Goal: Task Accomplishment & Management: Manage account settings

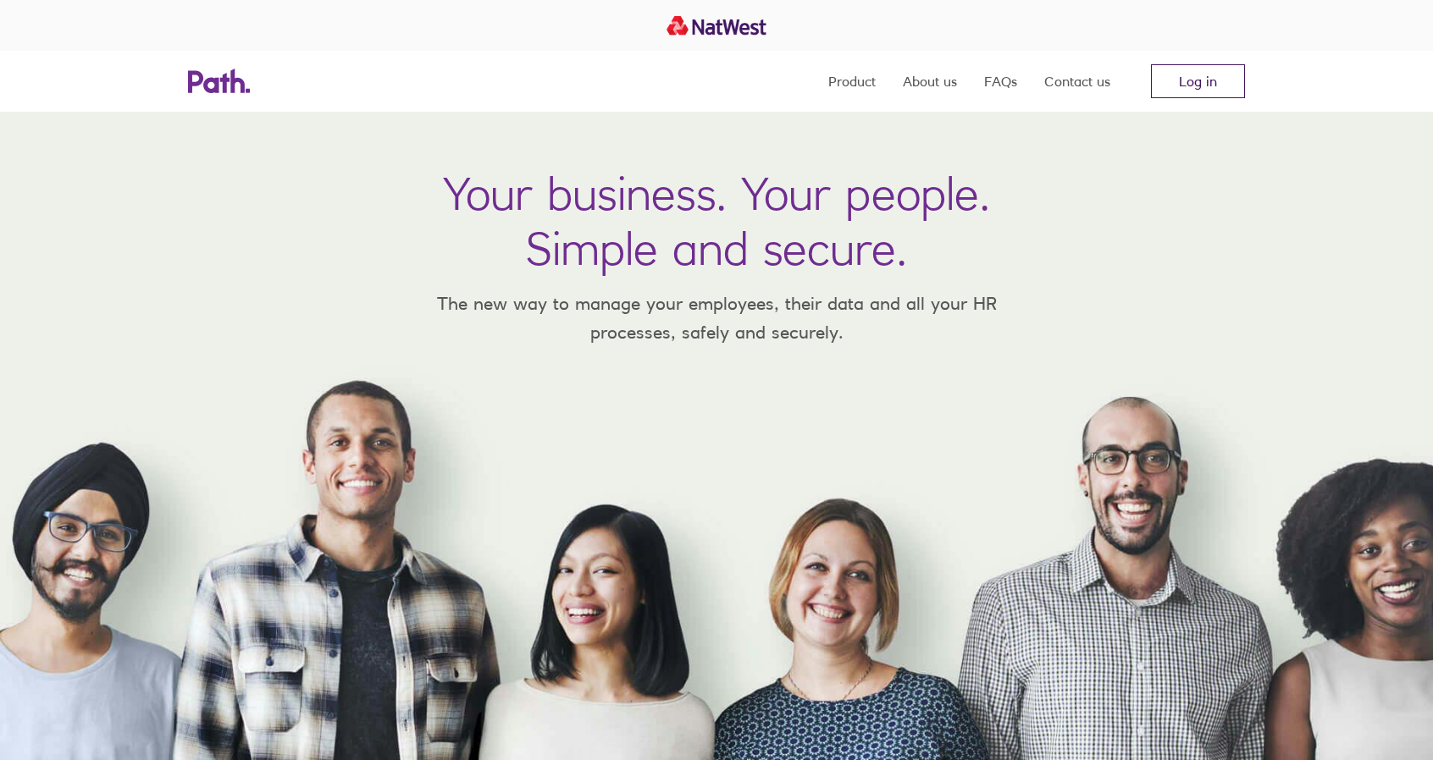
click at [1208, 85] on link "Log in" at bounding box center [1198, 81] width 94 height 34
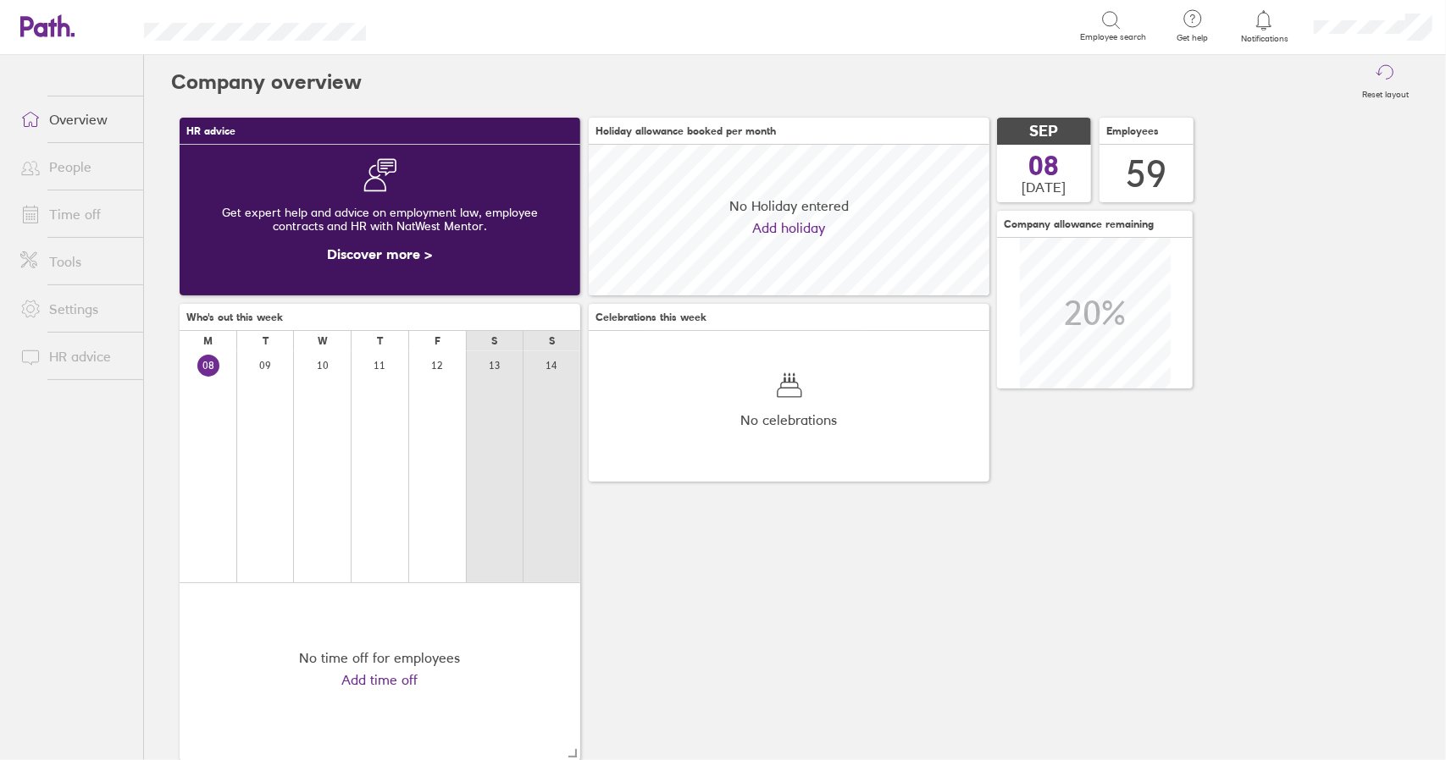
scroll to position [151, 400]
click at [75, 223] on link "Time off" at bounding box center [75, 214] width 136 height 34
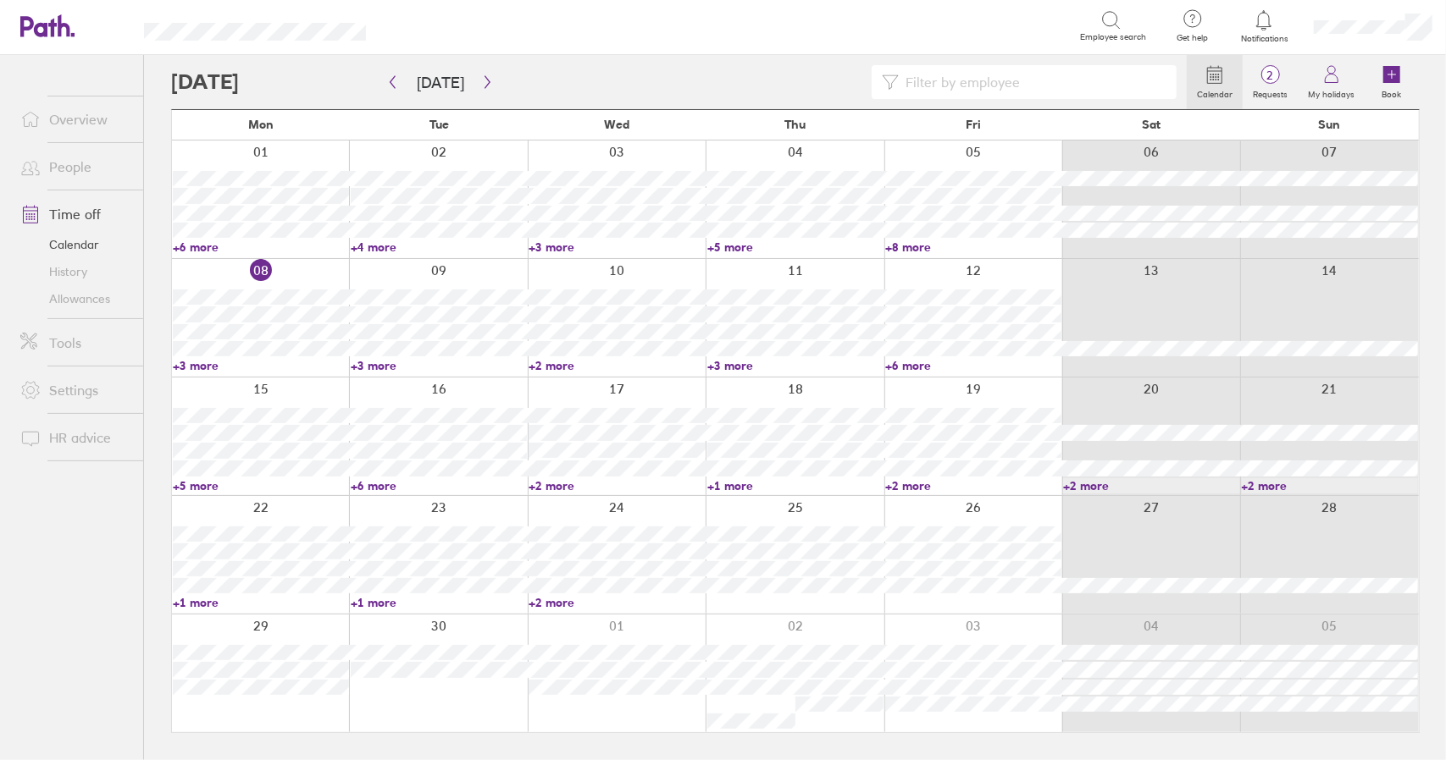
drag, startPoint x: 295, startPoint y: 274, endPoint x: 310, endPoint y: 269, distance: 15.8
click at [295, 274] on div at bounding box center [260, 318] width 177 height 118
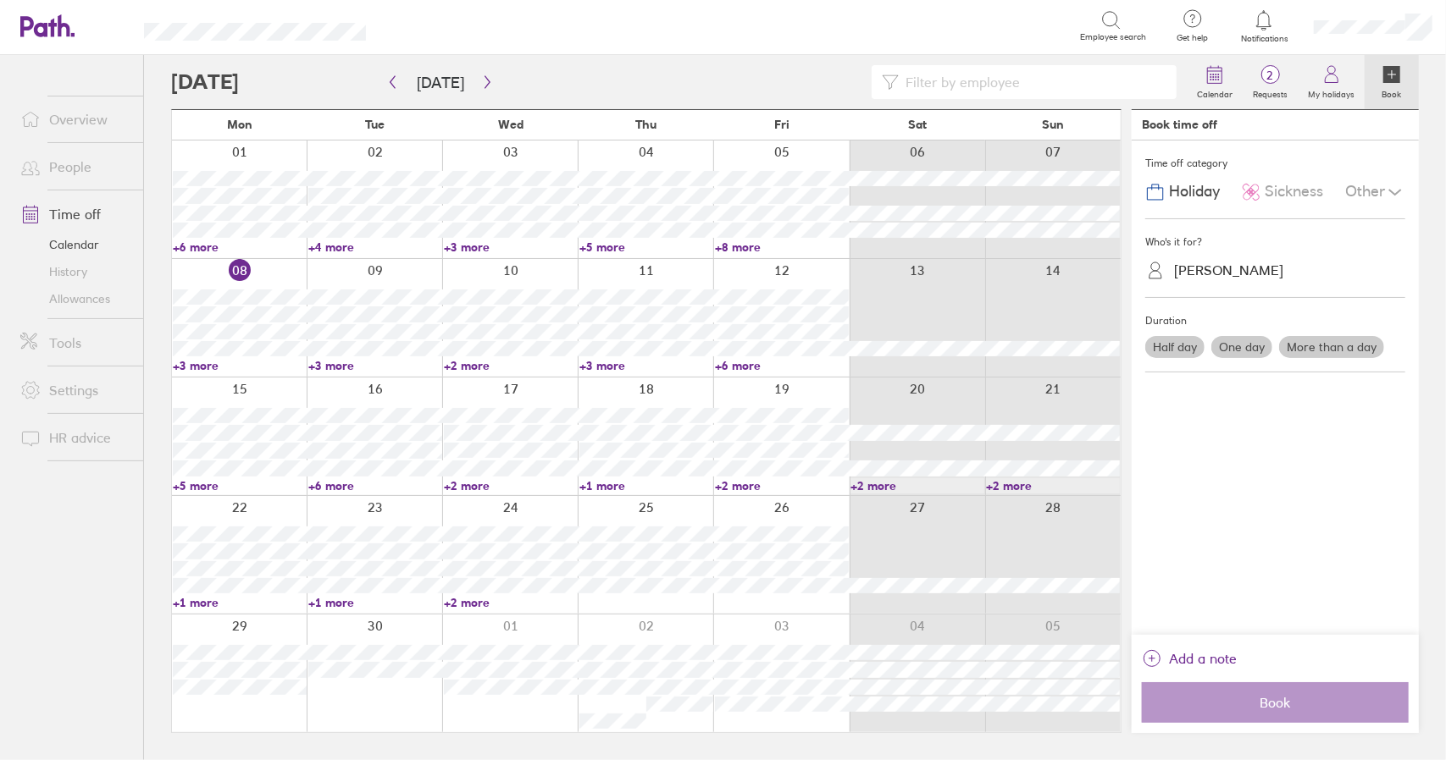
click at [1296, 197] on span "Sickness" at bounding box center [1293, 192] width 58 height 18
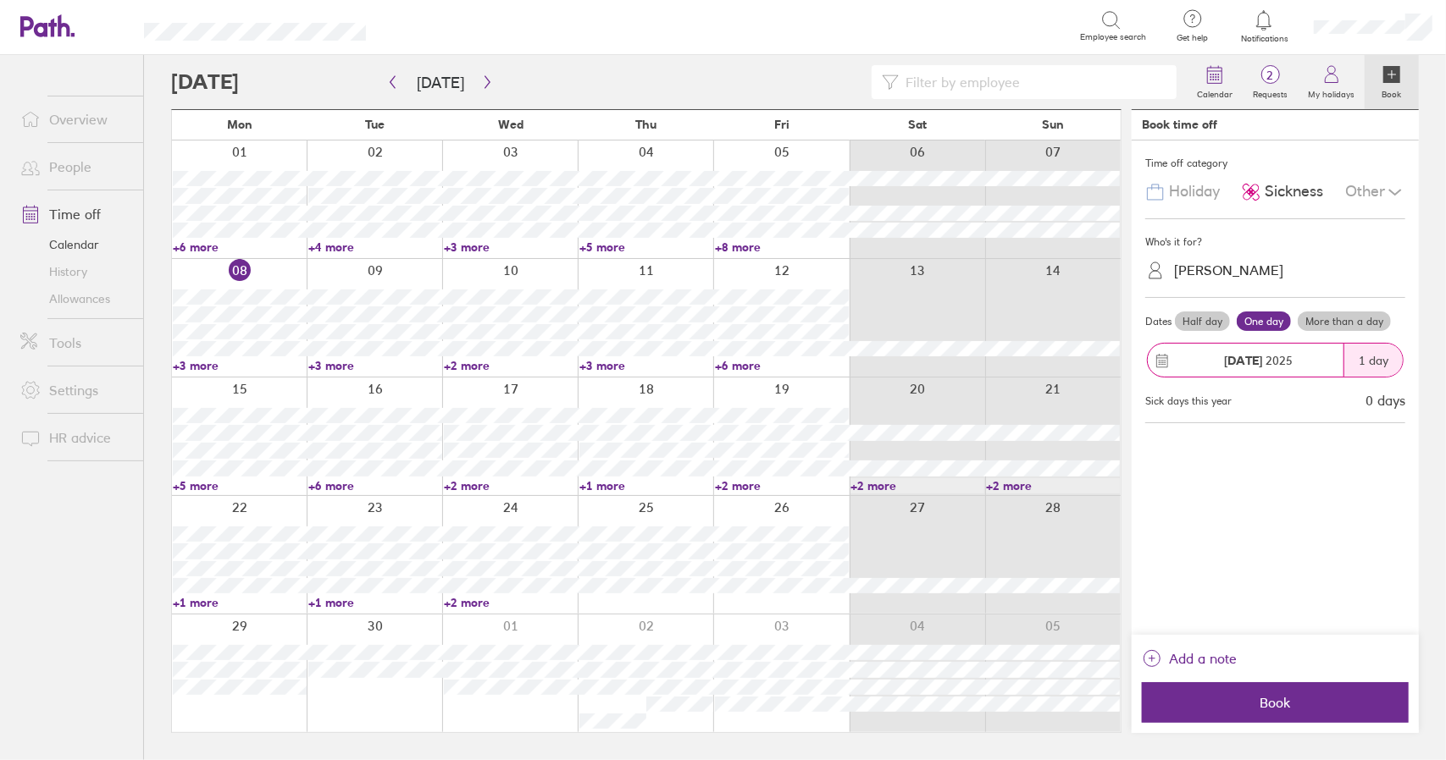
click at [1211, 276] on div "Chris Reason" at bounding box center [1228, 271] width 109 height 16
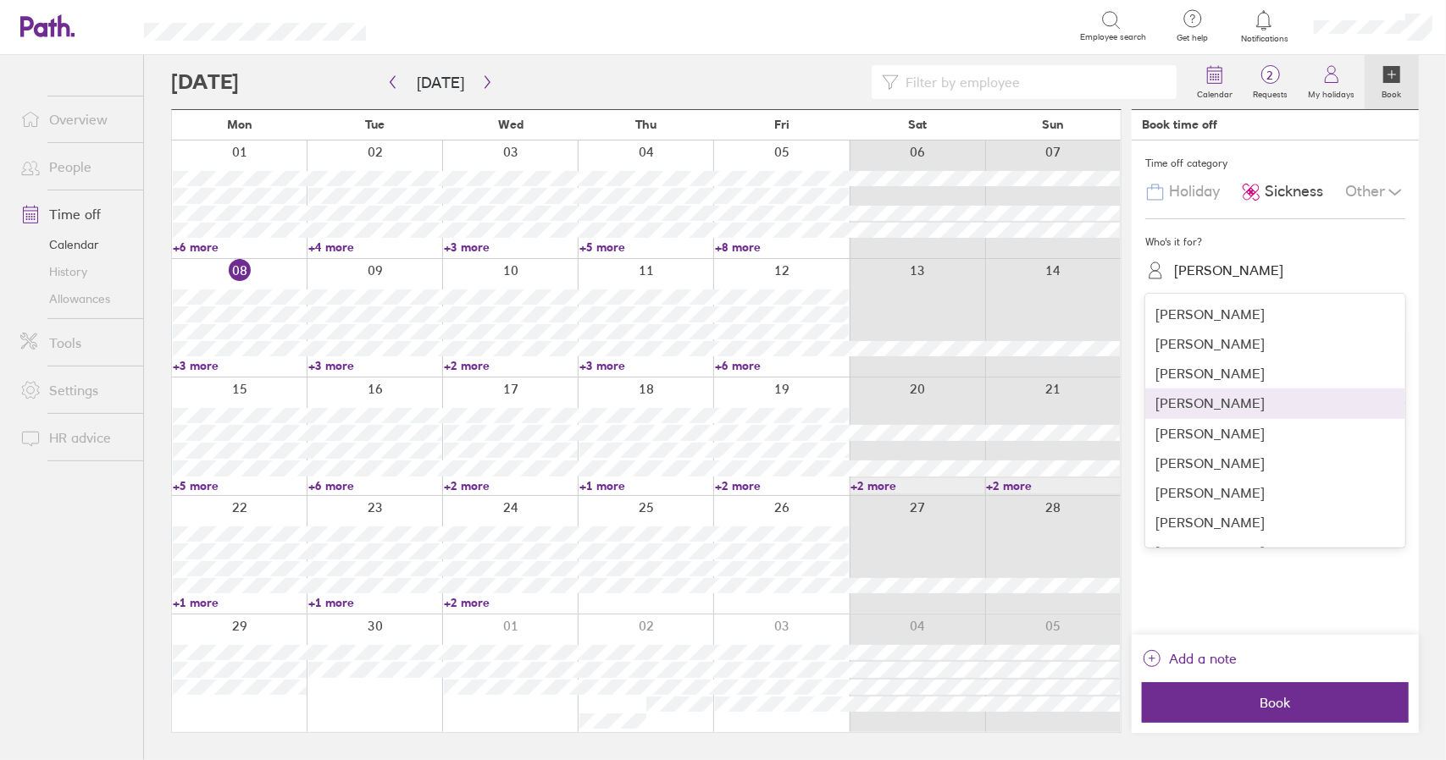
scroll to position [339, 0]
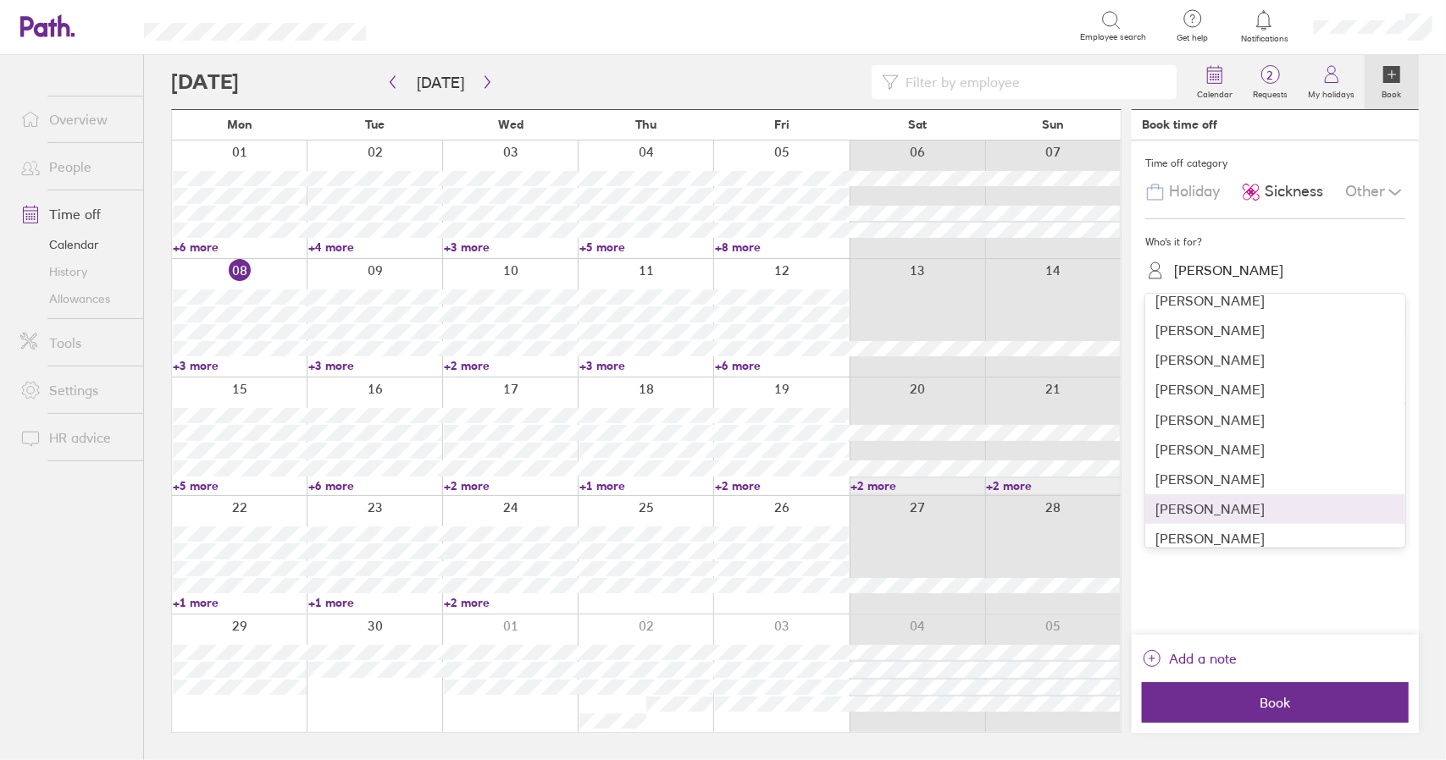
click at [1223, 512] on div "Dean Smith" at bounding box center [1275, 510] width 260 height 30
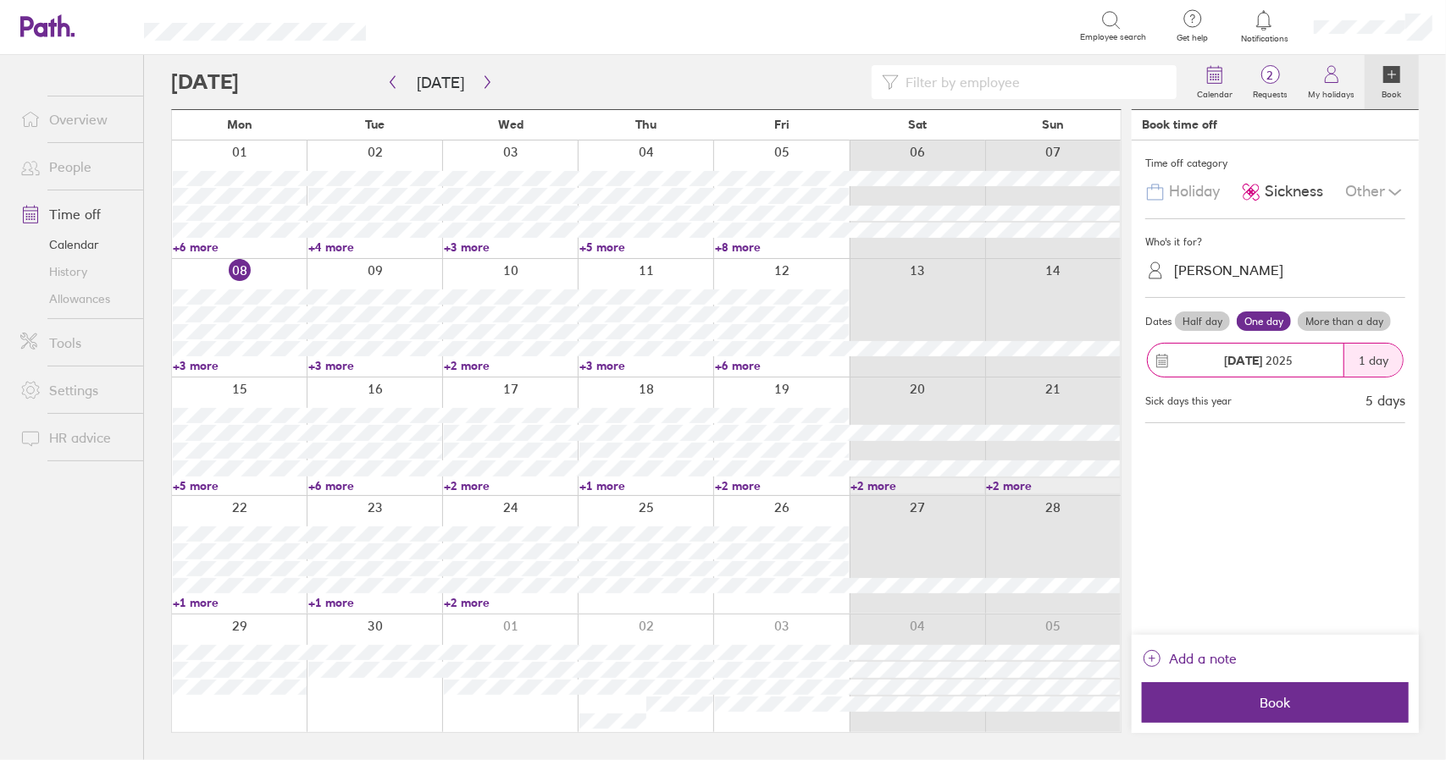
click at [1358, 325] on label "More than a day" at bounding box center [1343, 322] width 93 height 20
click at [0, 0] on input "More than a day" at bounding box center [0, 0] width 0 height 0
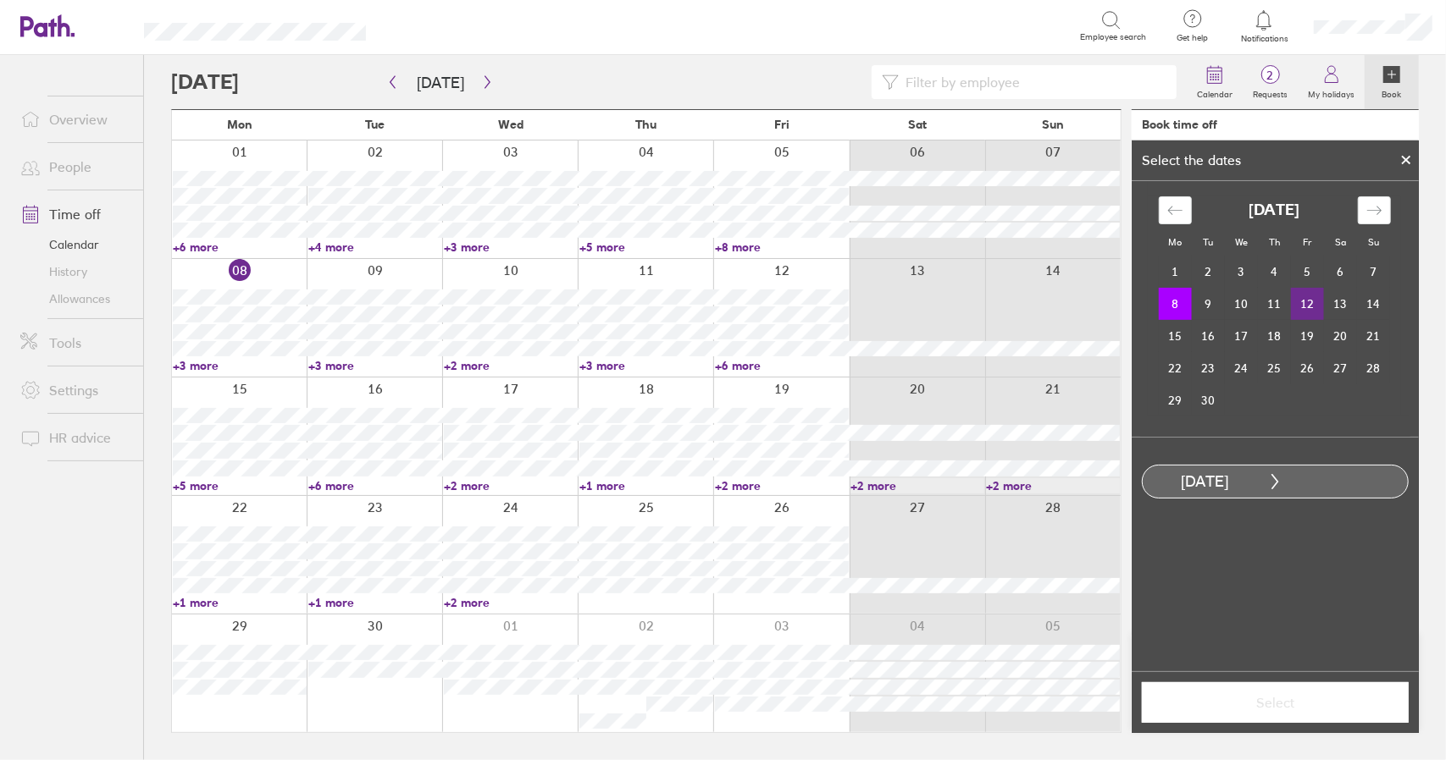
click at [1301, 307] on td "12" at bounding box center [1307, 304] width 33 height 32
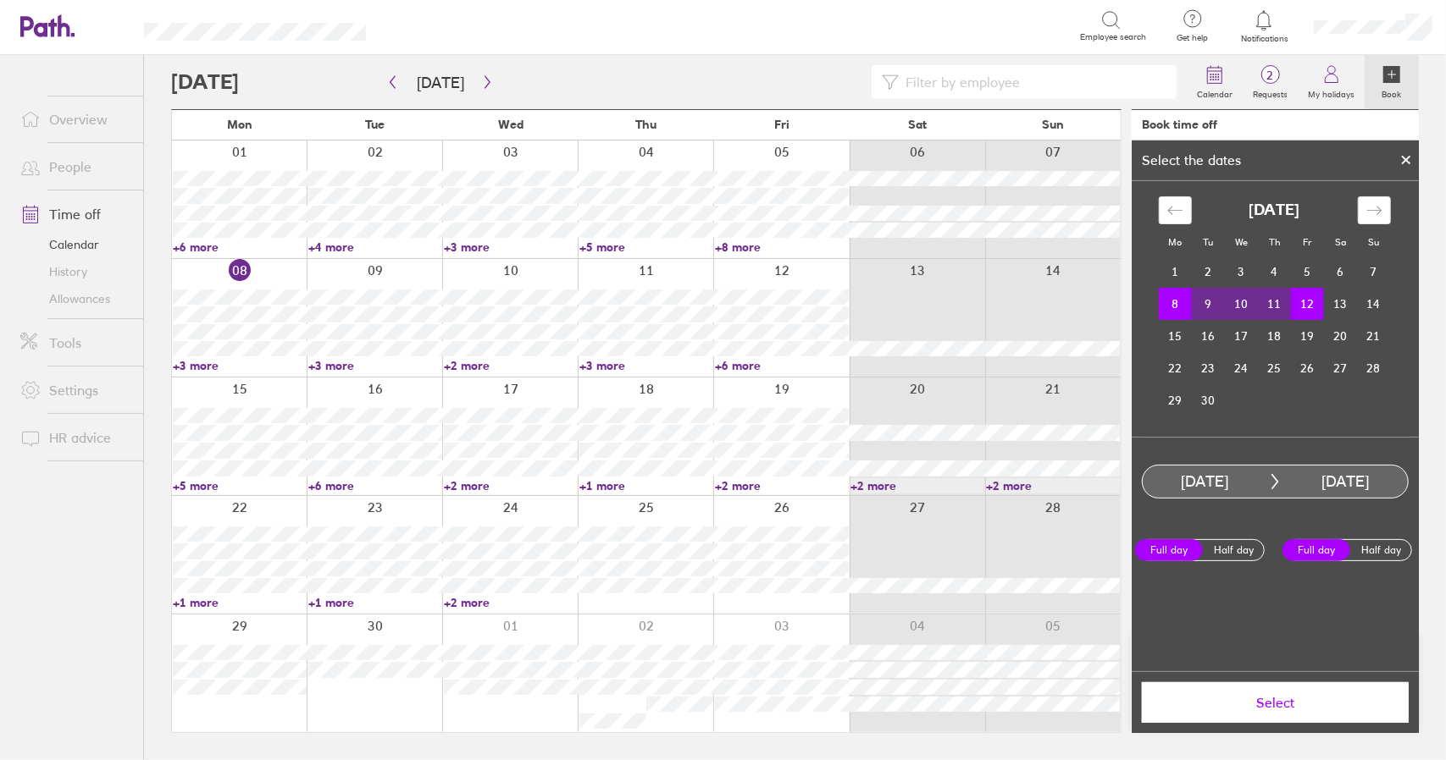
click at [1266, 707] on span "Select" at bounding box center [1274, 702] width 243 height 15
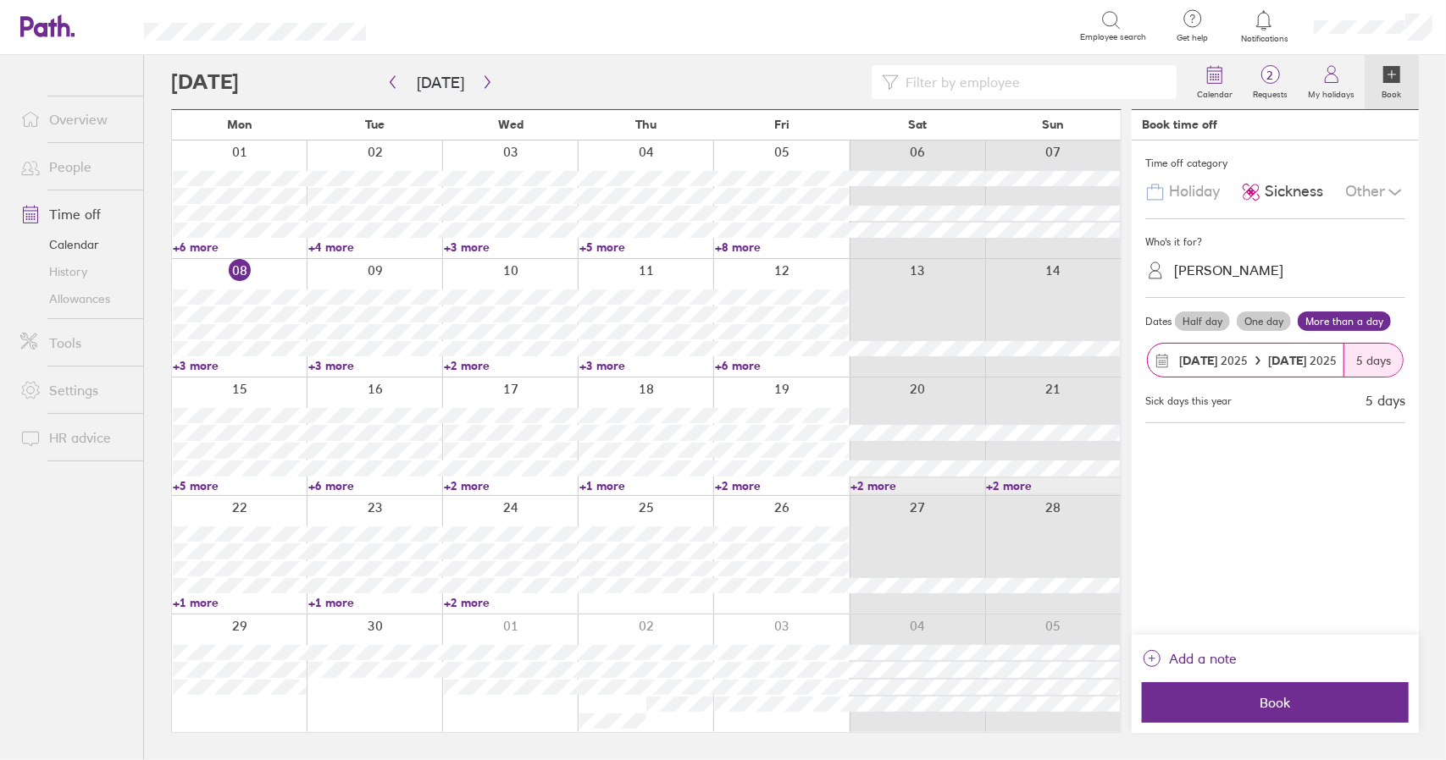
click at [198, 367] on link "+3 more" at bounding box center [240, 365] width 134 height 15
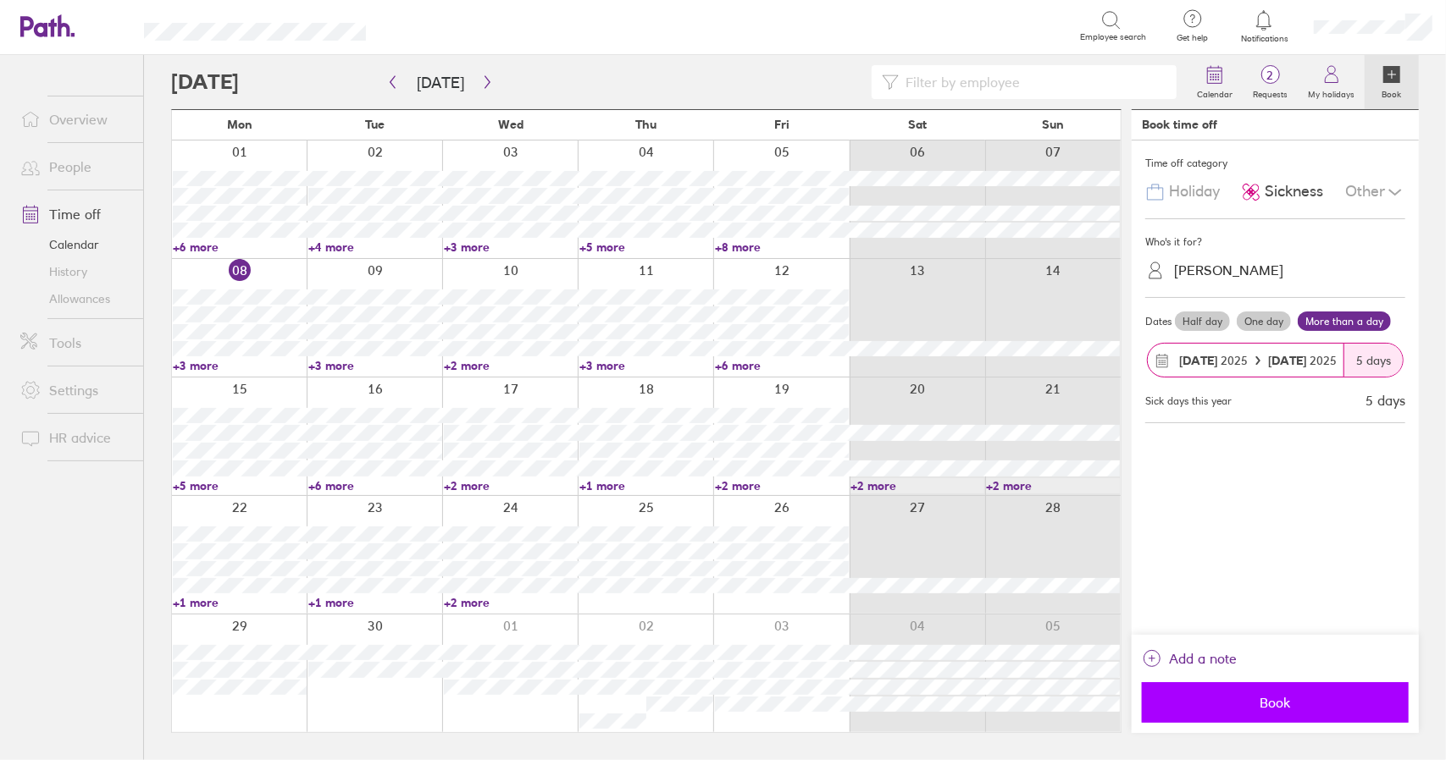
click at [1279, 705] on span "Book" at bounding box center [1274, 702] width 243 height 15
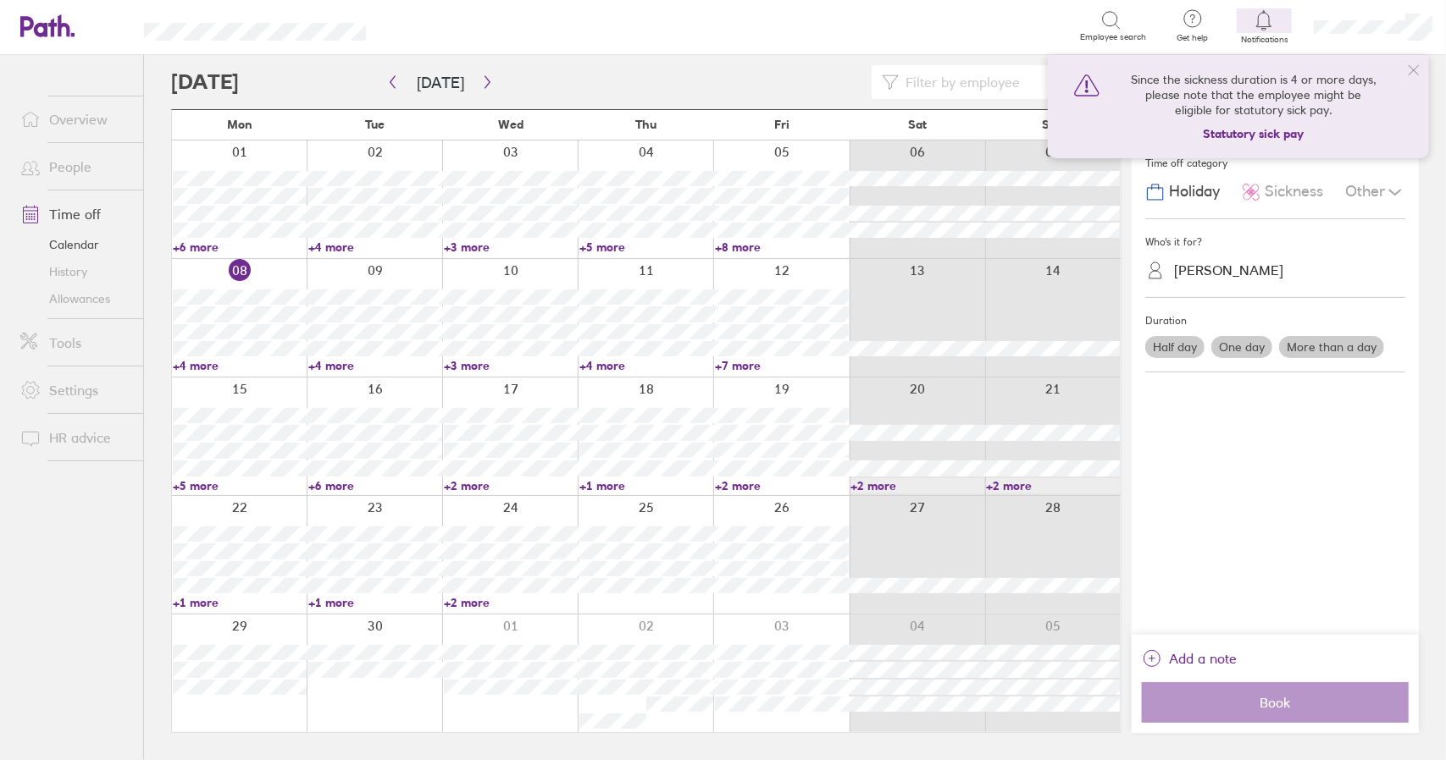
click at [747, 368] on link "+7 more" at bounding box center [782, 365] width 134 height 15
click at [611, 368] on link "+4 more" at bounding box center [646, 365] width 134 height 15
click at [71, 216] on link "Time off" at bounding box center [75, 214] width 136 height 34
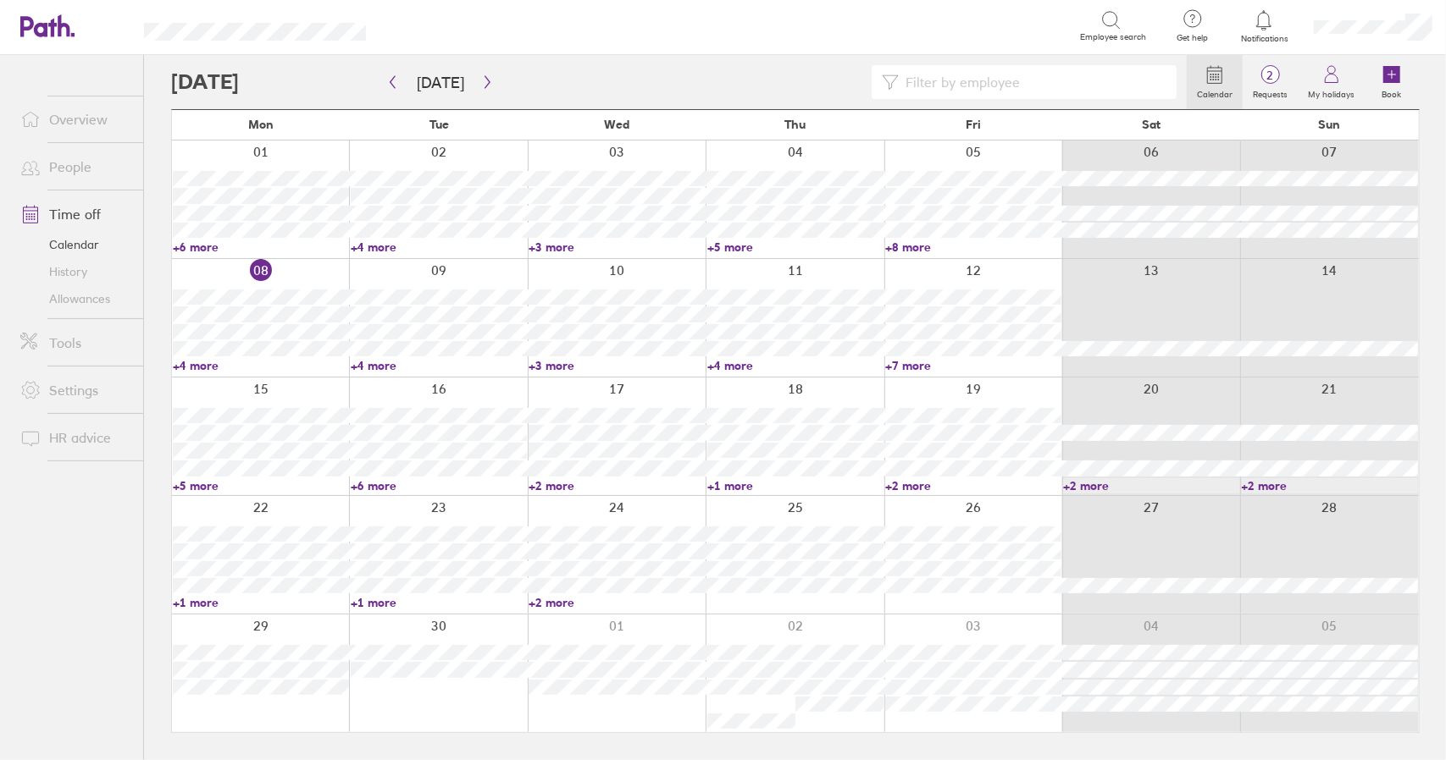
click at [203, 487] on link "+5 more" at bounding box center [261, 485] width 176 height 15
click at [151, 301] on div "Calendar 2 Requests My holidays Book Today September 2025 Mon Tue Wed Thu Fri S…" at bounding box center [795, 407] width 1302 height 705
drag, startPoint x: 156, startPoint y: 277, endPoint x: 152, endPoint y: 319, distance: 42.6
click at [156, 279] on div "Calendar 2 Requests My holidays Book Today September 2025 Mon Tue Wed Thu Fri S…" at bounding box center [795, 407] width 1302 height 705
click at [152, 321] on div "Calendar 2 Requests My holidays Book Today September 2025 Mon Tue Wed Thu Fri S…" at bounding box center [795, 407] width 1302 height 705
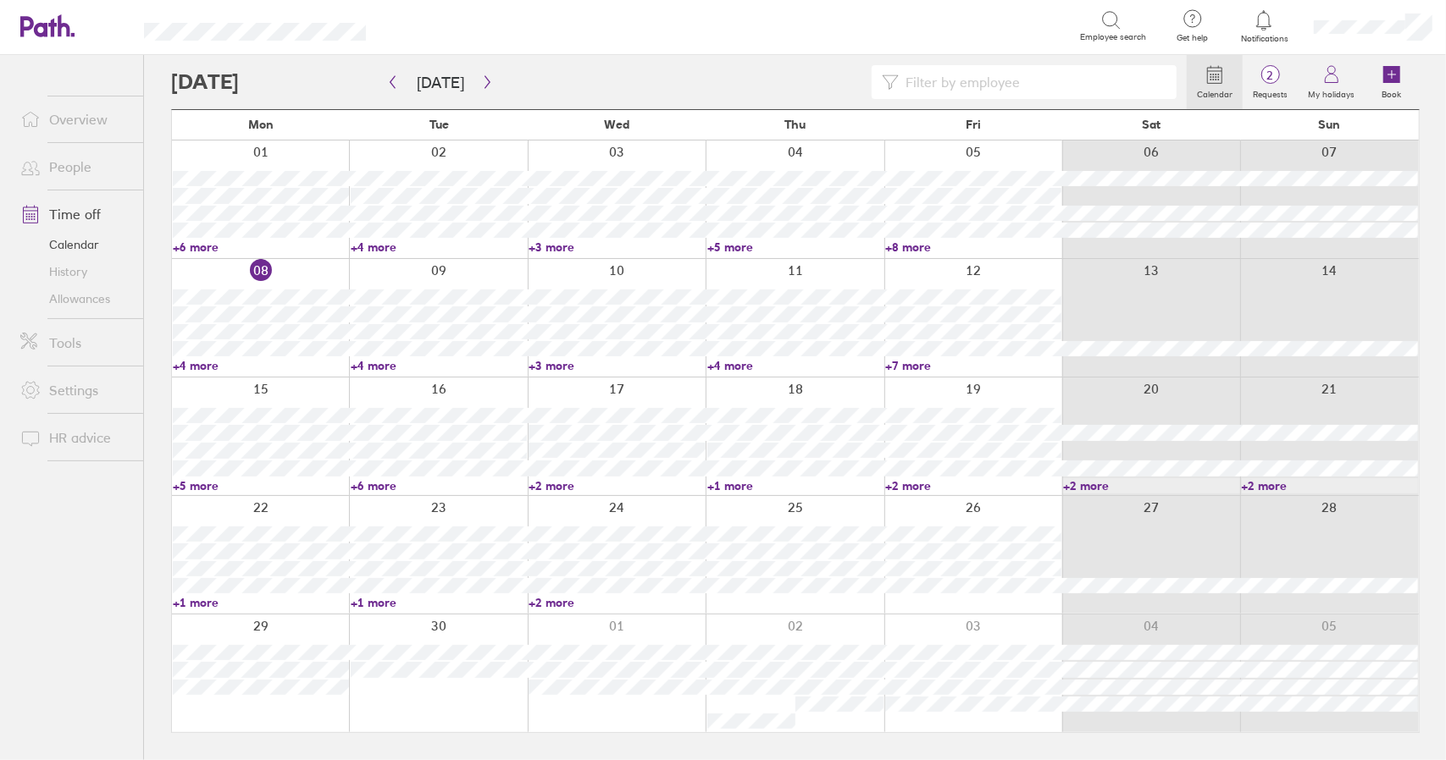
click at [155, 318] on div "Calendar 2 Requests My holidays Book Today September 2025 Mon Tue Wed Thu Fri S…" at bounding box center [795, 407] width 1302 height 705
click at [162, 316] on div "Calendar 2 Requests My holidays Book Today September 2025 Mon Tue Wed Thu Fri S…" at bounding box center [795, 407] width 1302 height 705
click at [162, 315] on div "Calendar 2 Requests My holidays Book Today September 2025 Mon Tue Wed Thu Fri S…" at bounding box center [795, 407] width 1302 height 705
click at [156, 312] on div "Calendar 2 Requests My holidays Book Today September 2025 Mon Tue Wed Thu Fri S…" at bounding box center [795, 407] width 1302 height 705
click at [166, 314] on div "Calendar 2 Requests My holidays Book Today September 2025 Mon Tue Wed Thu Fri S…" at bounding box center [795, 407] width 1302 height 705
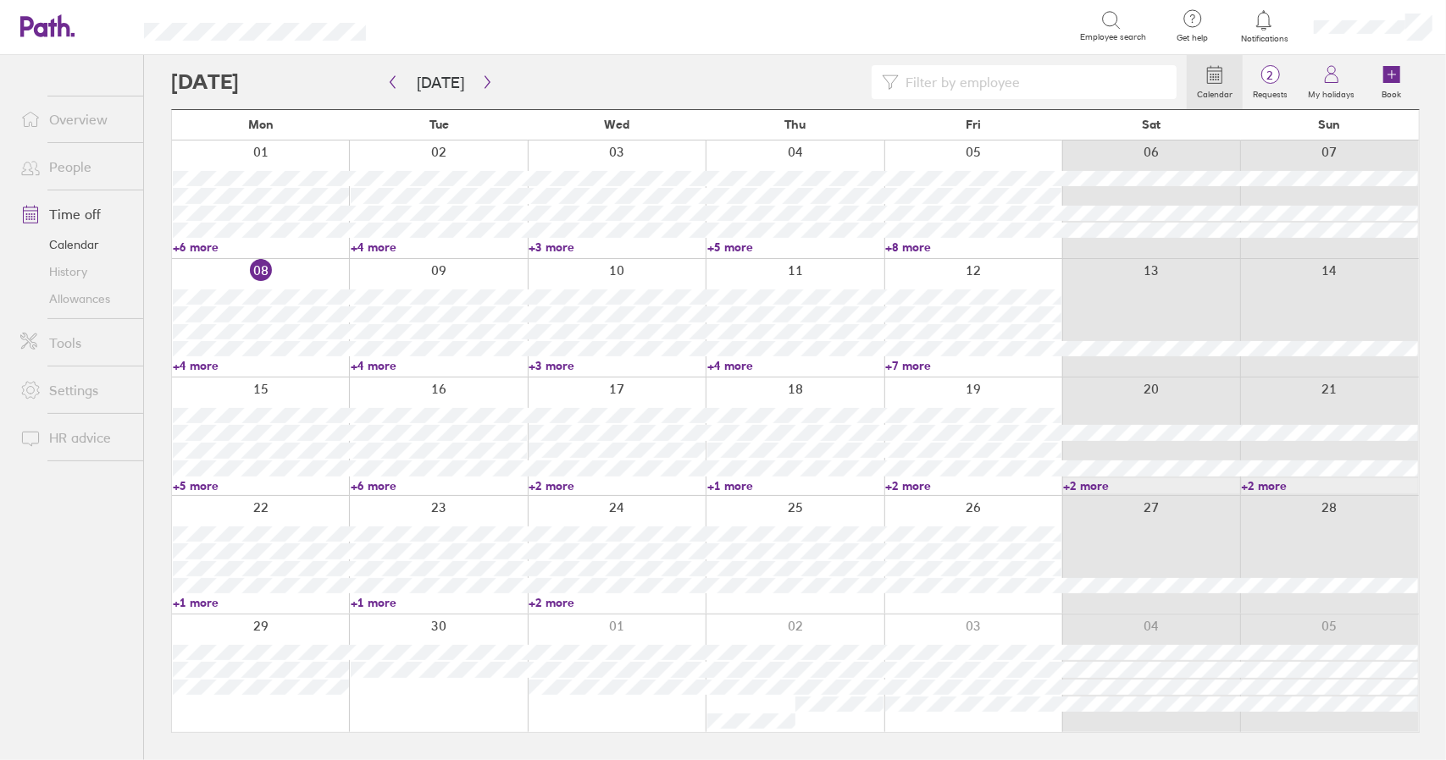
click at [147, 316] on div "Calendar 2 Requests My holidays Book Today September 2025 Mon Tue Wed Thu Fri S…" at bounding box center [795, 407] width 1302 height 705
click at [155, 281] on div "Calendar 2 Requests My holidays Book Today September 2025 Mon Tue Wed Thu Fri S…" at bounding box center [795, 407] width 1302 height 705
click at [156, 299] on div "Calendar 2 Requests My holidays Book Today September 2025 Mon Tue Wed Thu Fri S…" at bounding box center [795, 407] width 1302 height 705
click at [196, 364] on link "+4 more" at bounding box center [261, 365] width 176 height 15
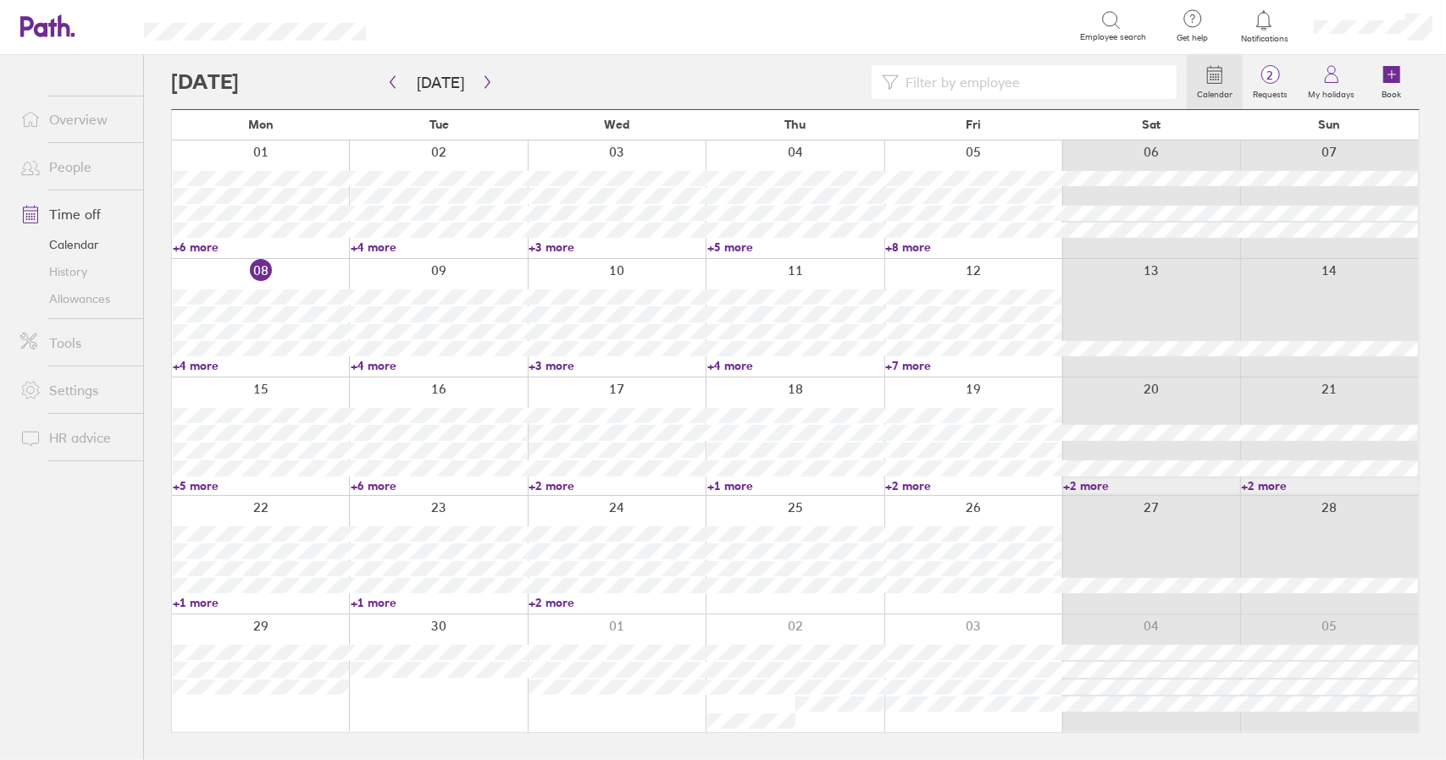
click at [196, 364] on link "+4 more" at bounding box center [261, 365] width 176 height 15
click at [166, 314] on div "Calendar 2 Requests My holidays Book Today September 2025 Mon Tue Wed Thu Fri S…" at bounding box center [795, 407] width 1302 height 705
click at [151, 319] on div "Calendar 2 Requests My holidays Book Today September 2025 Mon Tue Wed Thu Fri S…" at bounding box center [795, 407] width 1302 height 705
click at [201, 485] on link "+5 more" at bounding box center [261, 485] width 176 height 15
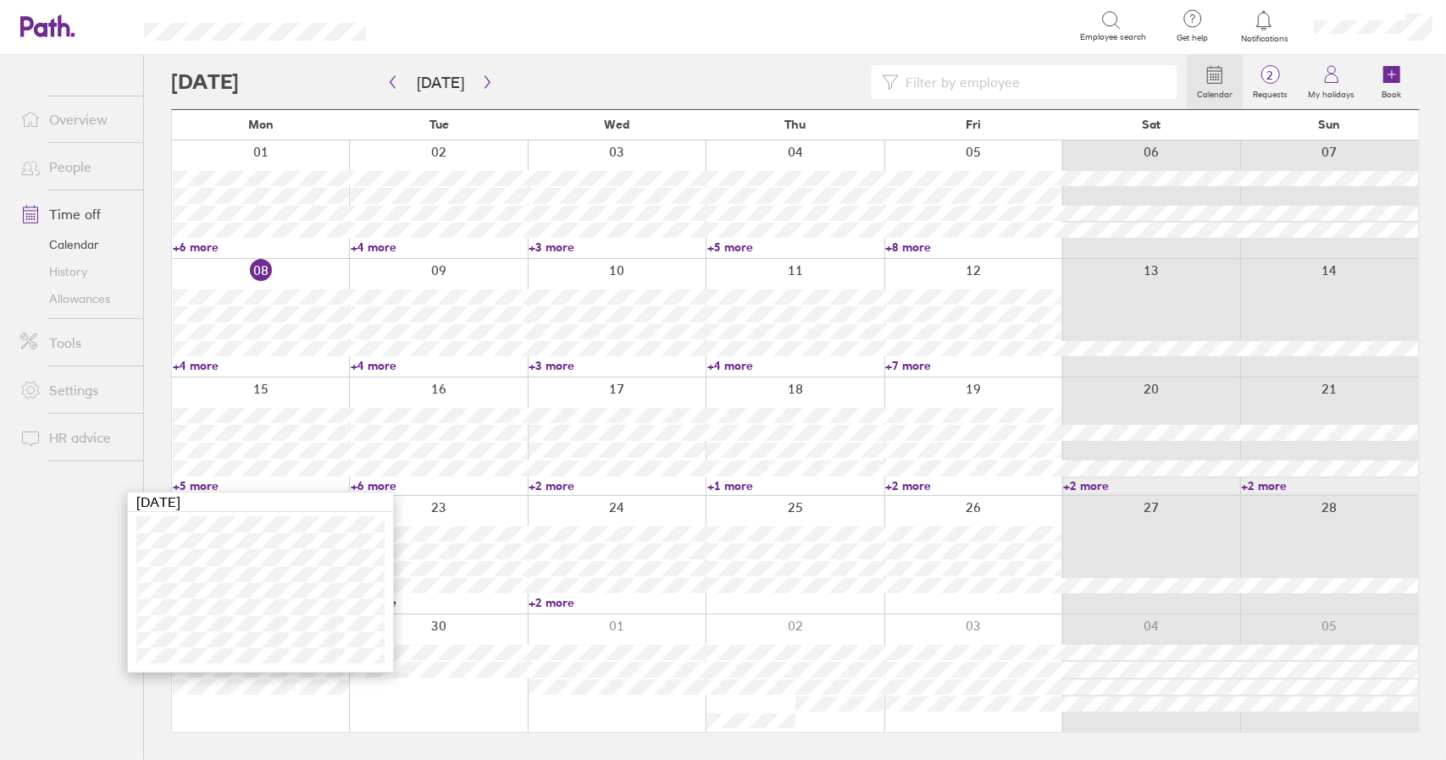
click at [201, 488] on link "+5 more" at bounding box center [261, 485] width 176 height 15
click at [552, 488] on link "+2 more" at bounding box center [616, 485] width 176 height 15
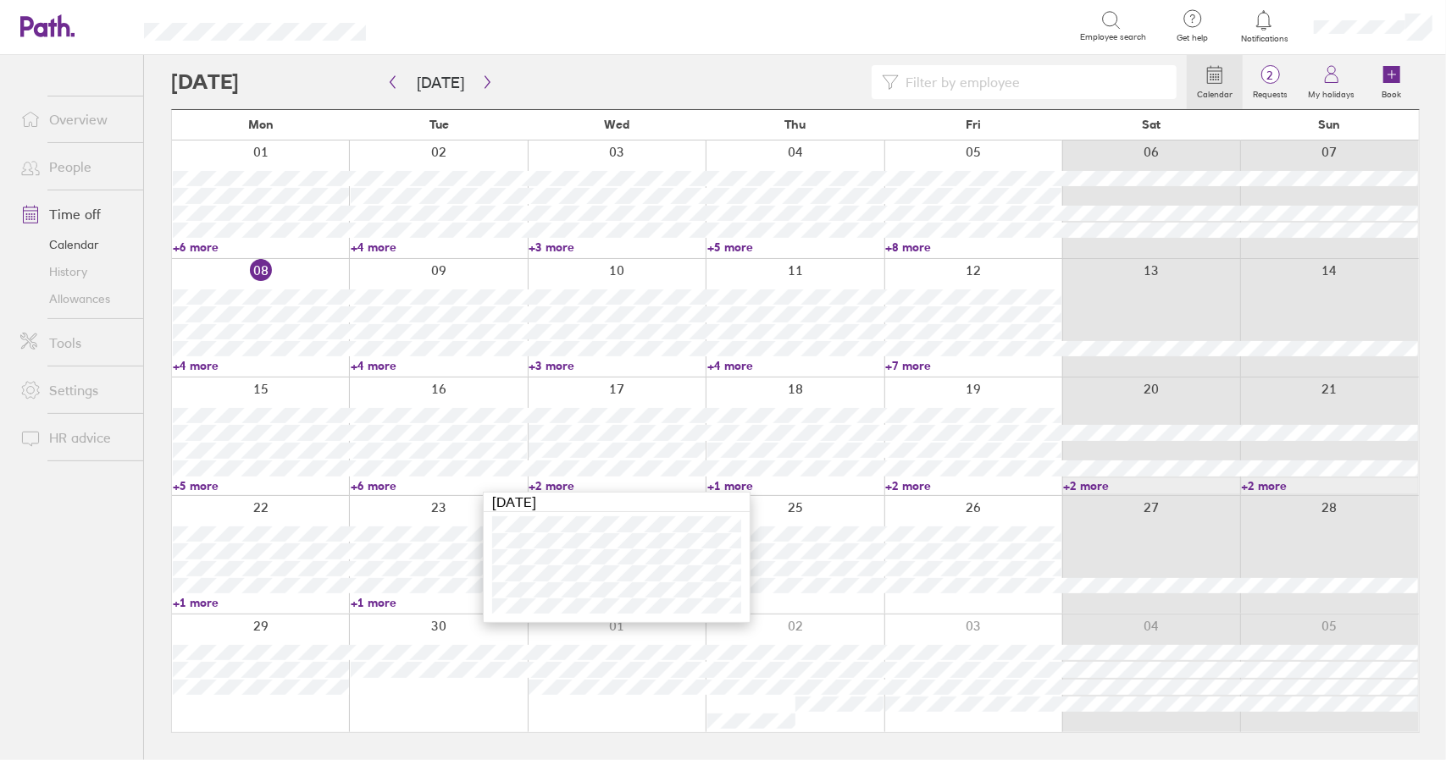
click at [358, 488] on link "+6 more" at bounding box center [439, 485] width 176 height 15
click at [376, 488] on link "+6 more" at bounding box center [439, 485] width 176 height 15
click at [374, 485] on link "+6 more" at bounding box center [439, 485] width 176 height 15
click at [546, 484] on link "+2 more" at bounding box center [616, 485] width 176 height 15
click at [550, 489] on link "+2 more" at bounding box center [616, 485] width 176 height 15
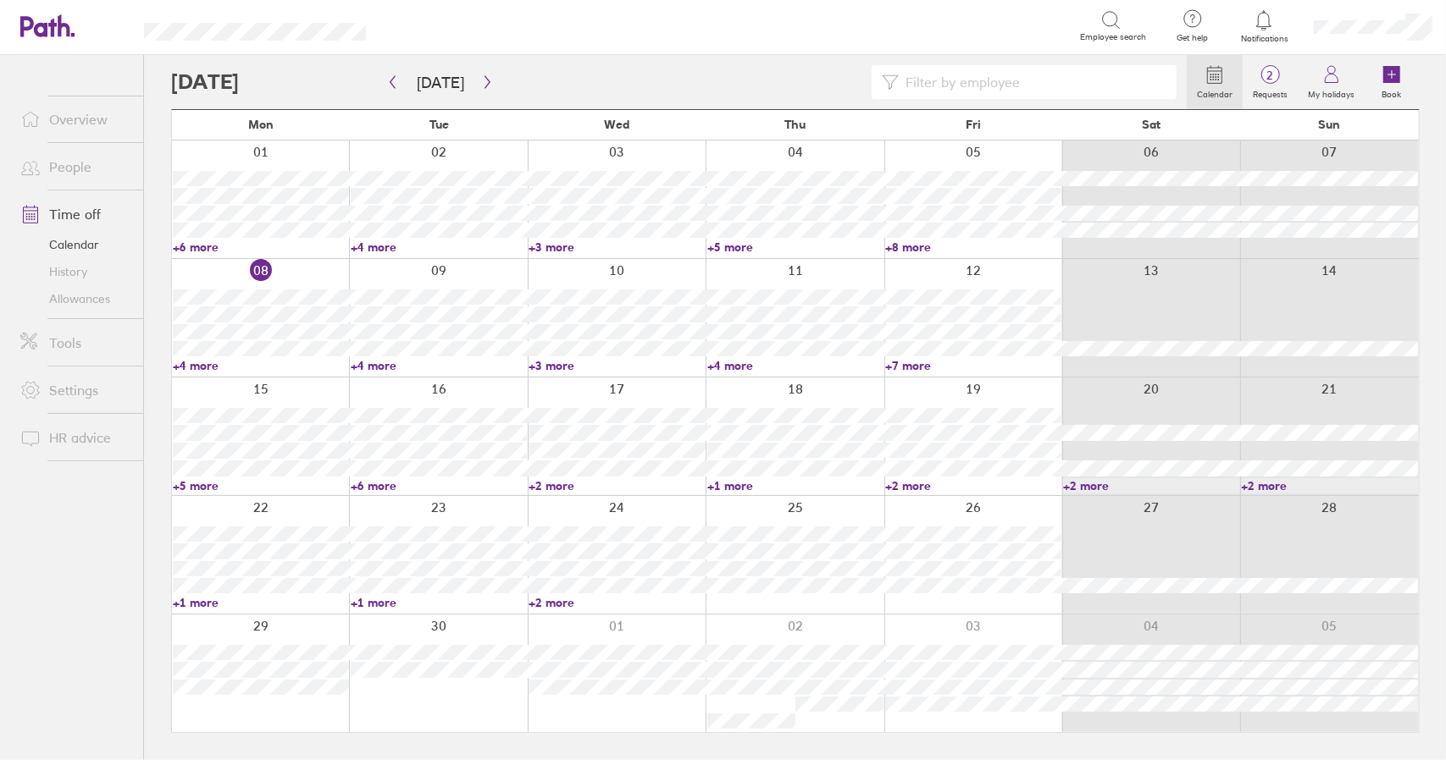
click at [158, 451] on div "Calendar 2 Requests My holidays Book Today September 2025 Mon Tue Wed Thu Fri S…" at bounding box center [795, 407] width 1302 height 705
click at [164, 433] on div "Calendar 2 Requests My holidays Book Today September 2025 Mon Tue Wed Thu Fri S…" at bounding box center [795, 407] width 1302 height 705
click at [153, 434] on div "Calendar 2 Requests My holidays Book Today September 2025 Mon Tue Wed Thu Fri S…" at bounding box center [795, 407] width 1302 height 705
click at [151, 430] on div "Calendar 2 Requests My holidays Book Today September 2025 Mon Tue Wed Thu Fri S…" at bounding box center [795, 407] width 1302 height 705
click at [200, 485] on link "+5 more" at bounding box center [261, 485] width 176 height 15
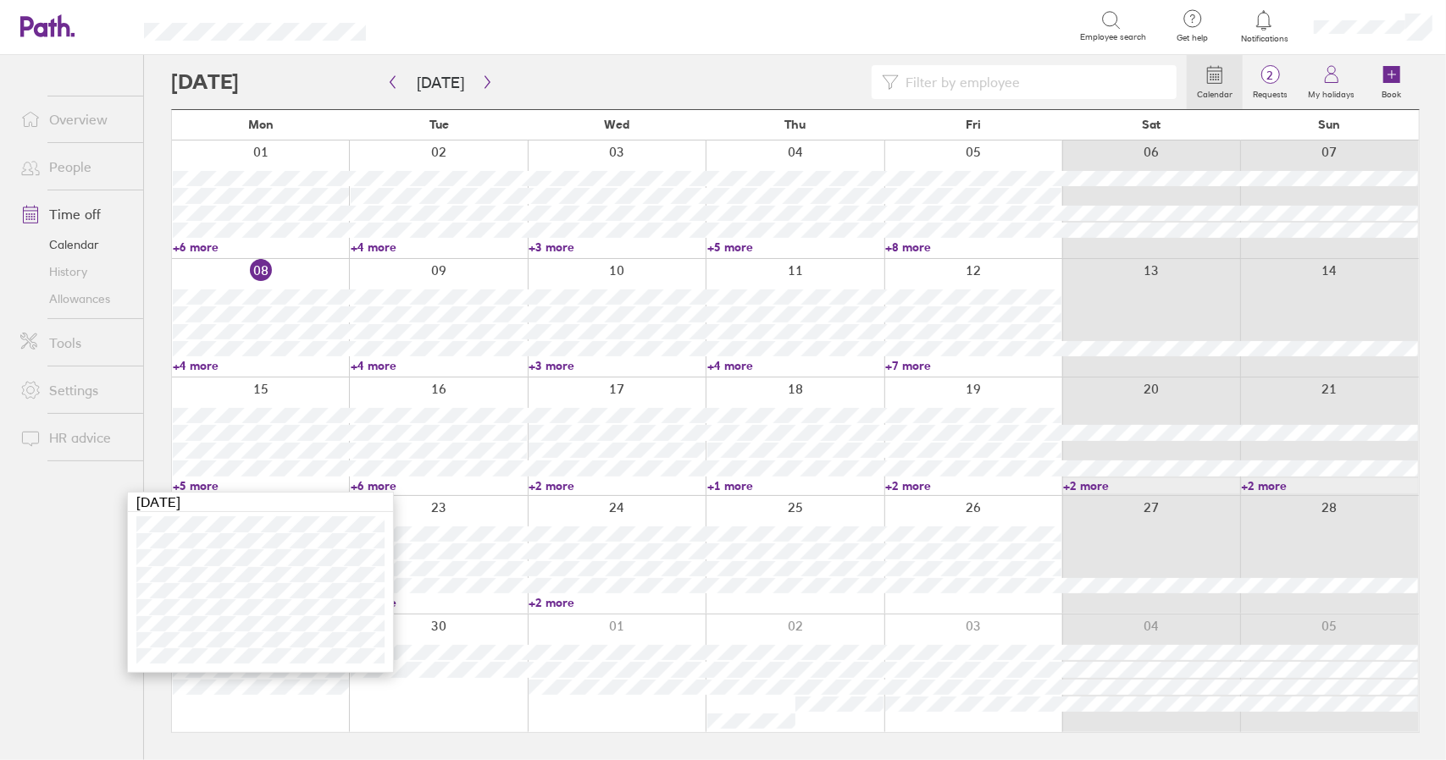
click at [146, 433] on div "Calendar 2 Requests My holidays Book Today September 2025 Mon Tue Wed Thu Fri S…" at bounding box center [795, 407] width 1302 height 705
click at [189, 368] on link "+4 more" at bounding box center [261, 365] width 176 height 15
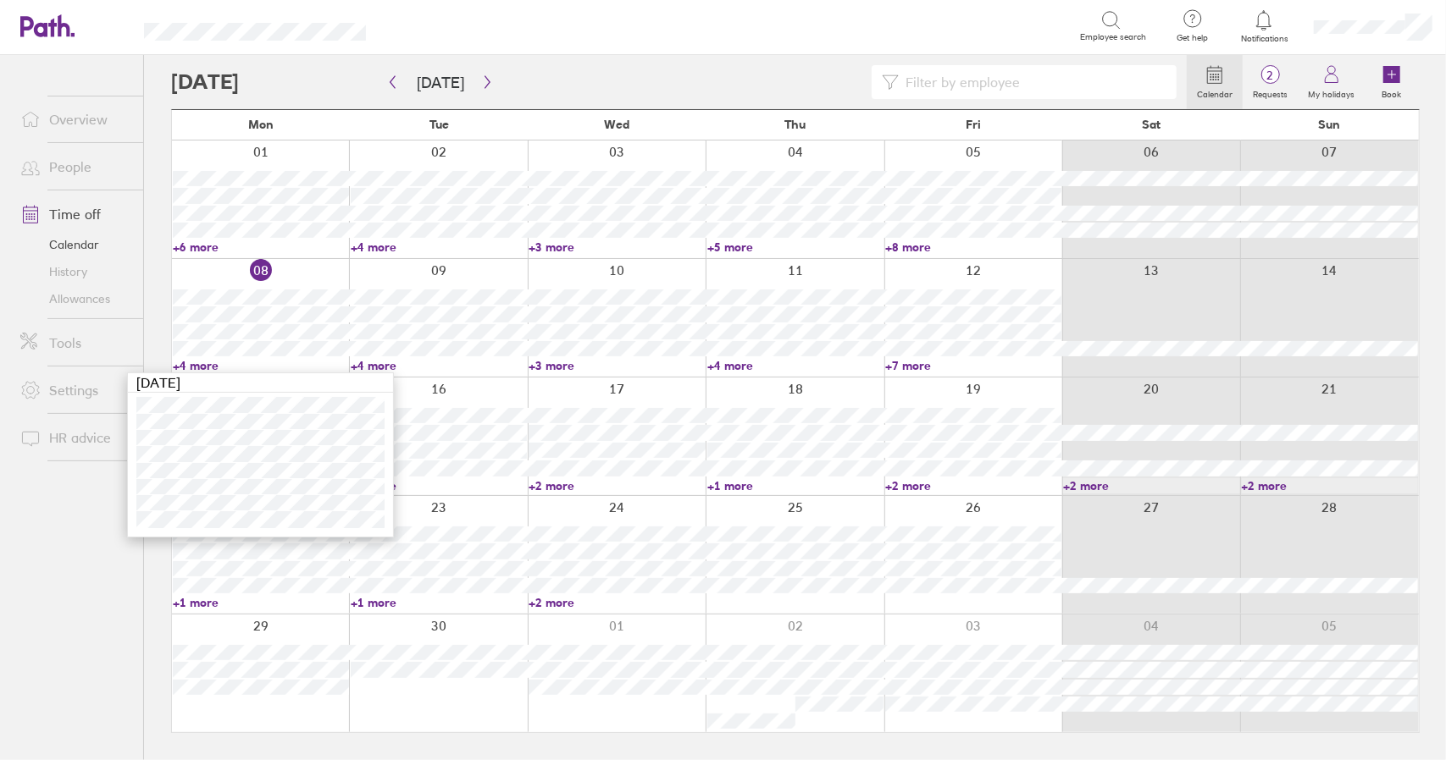
click at [193, 367] on link "+4 more" at bounding box center [261, 365] width 176 height 15
click at [383, 361] on link "+4 more" at bounding box center [439, 365] width 176 height 15
click at [366, 368] on link "+4 more" at bounding box center [439, 365] width 176 height 15
click at [100, 214] on link "Time off" at bounding box center [75, 214] width 136 height 34
click at [371, 364] on link "+4 more" at bounding box center [439, 365] width 176 height 15
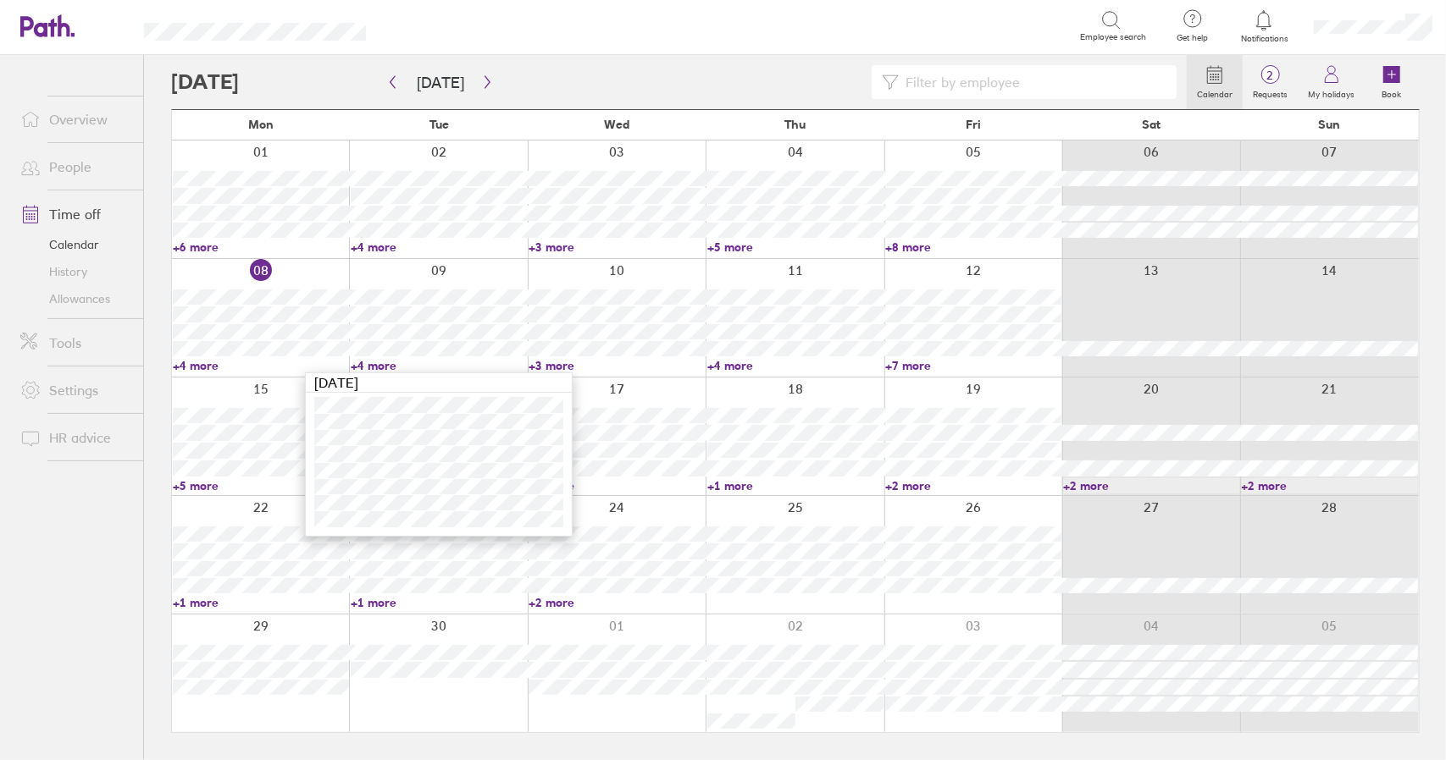
click at [374, 362] on link "+4 more" at bounding box center [439, 365] width 176 height 15
click at [556, 366] on link "+3 more" at bounding box center [616, 365] width 176 height 15
click at [363, 361] on link "+4 more" at bounding box center [439, 365] width 176 height 15
click at [373, 363] on link "+4 more" at bounding box center [439, 365] width 176 height 15
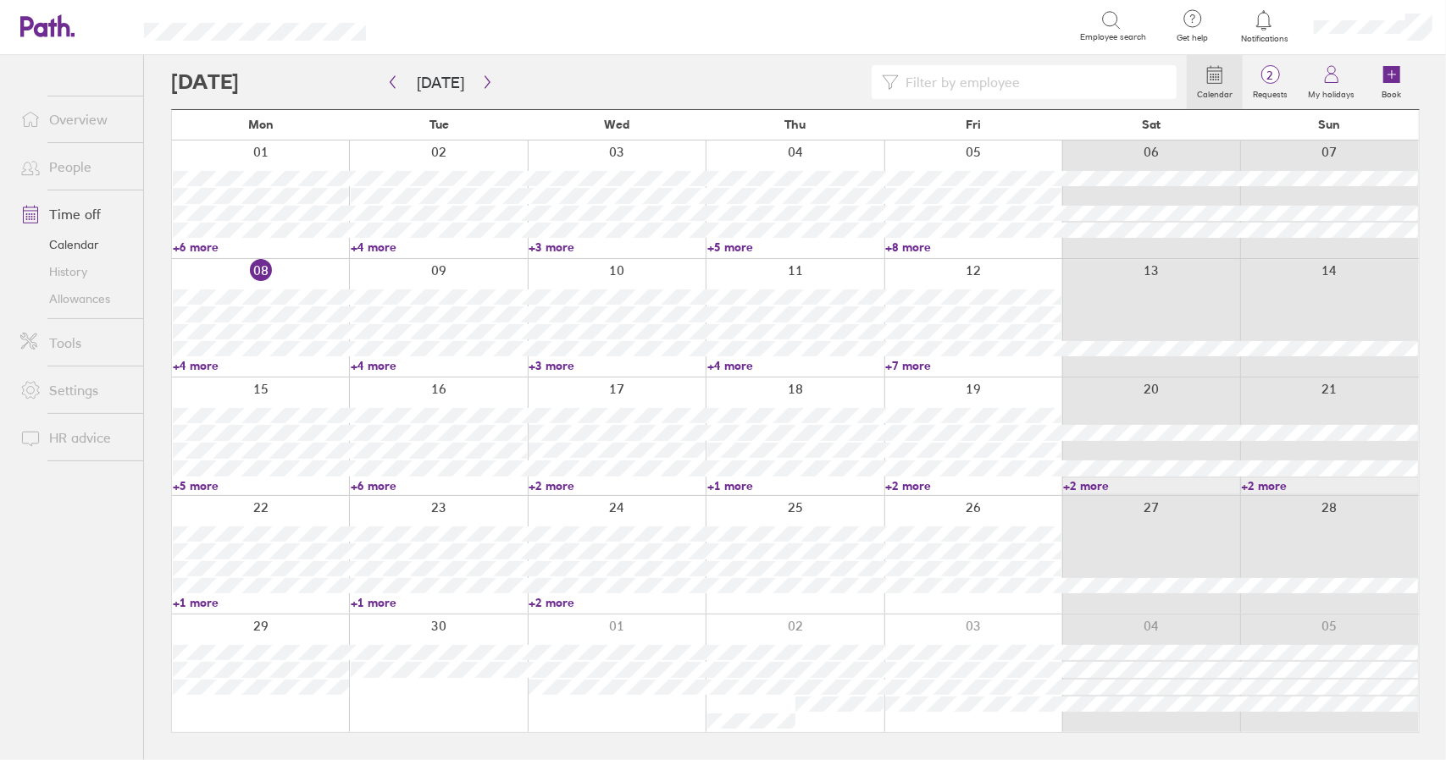
click at [728, 363] on link "+4 more" at bounding box center [795, 365] width 176 height 15
click at [906, 367] on link "+7 more" at bounding box center [973, 365] width 176 height 15
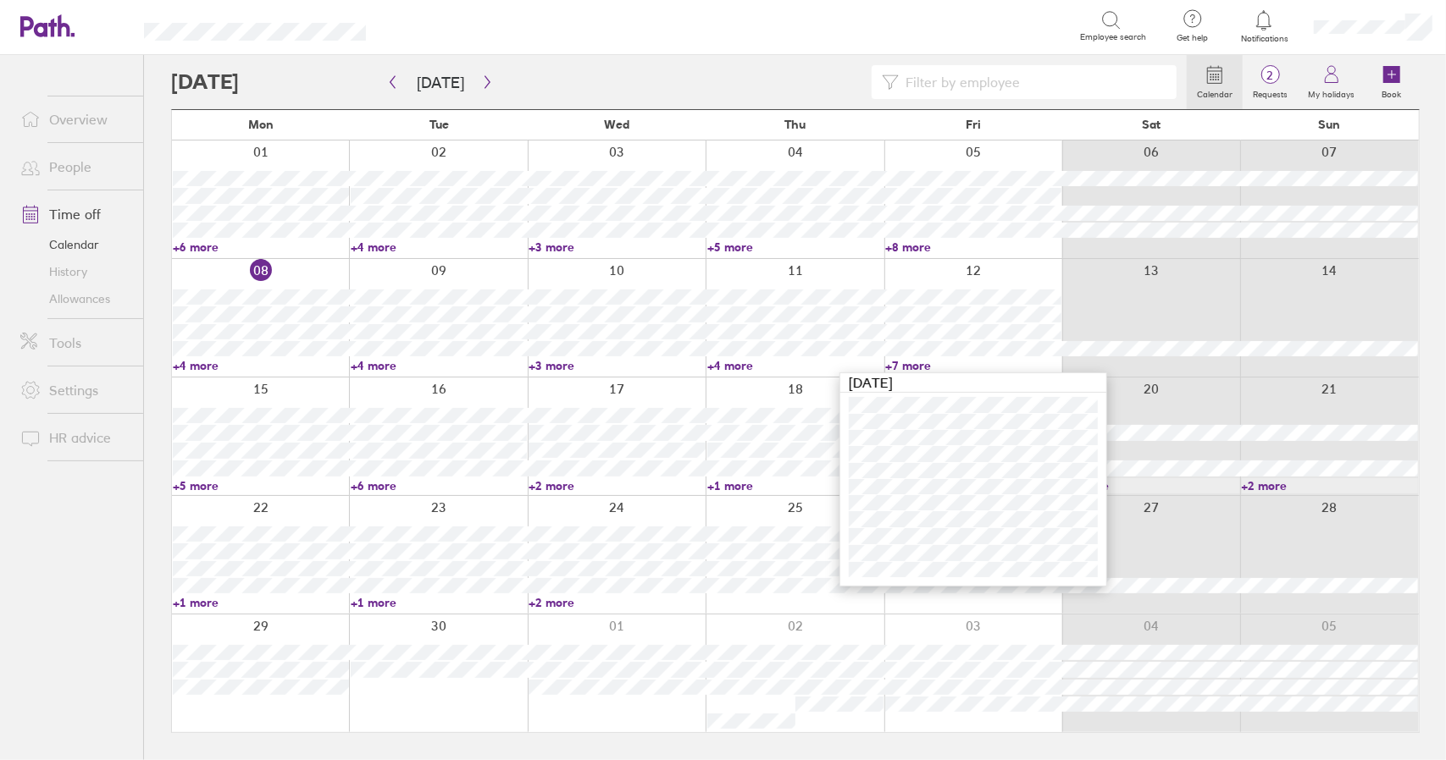
click at [911, 363] on link "+7 more" at bounding box center [973, 365] width 176 height 15
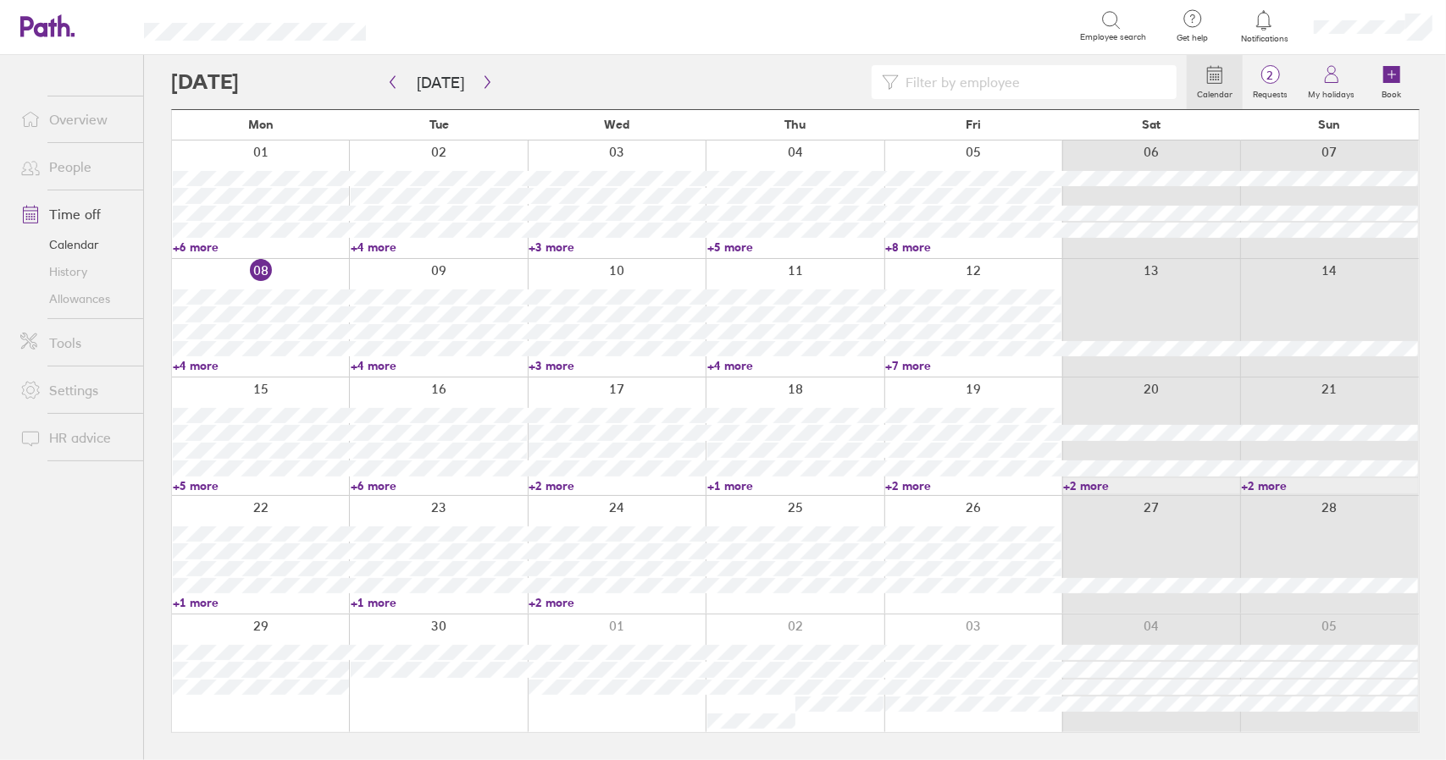
click at [200, 485] on link "+5 more" at bounding box center [261, 485] width 176 height 15
click at [550, 484] on link "+2 more" at bounding box center [616, 485] width 176 height 15
click at [555, 484] on link "+2 more" at bounding box center [616, 485] width 176 height 15
click at [201, 488] on link "+5 more" at bounding box center [261, 485] width 176 height 15
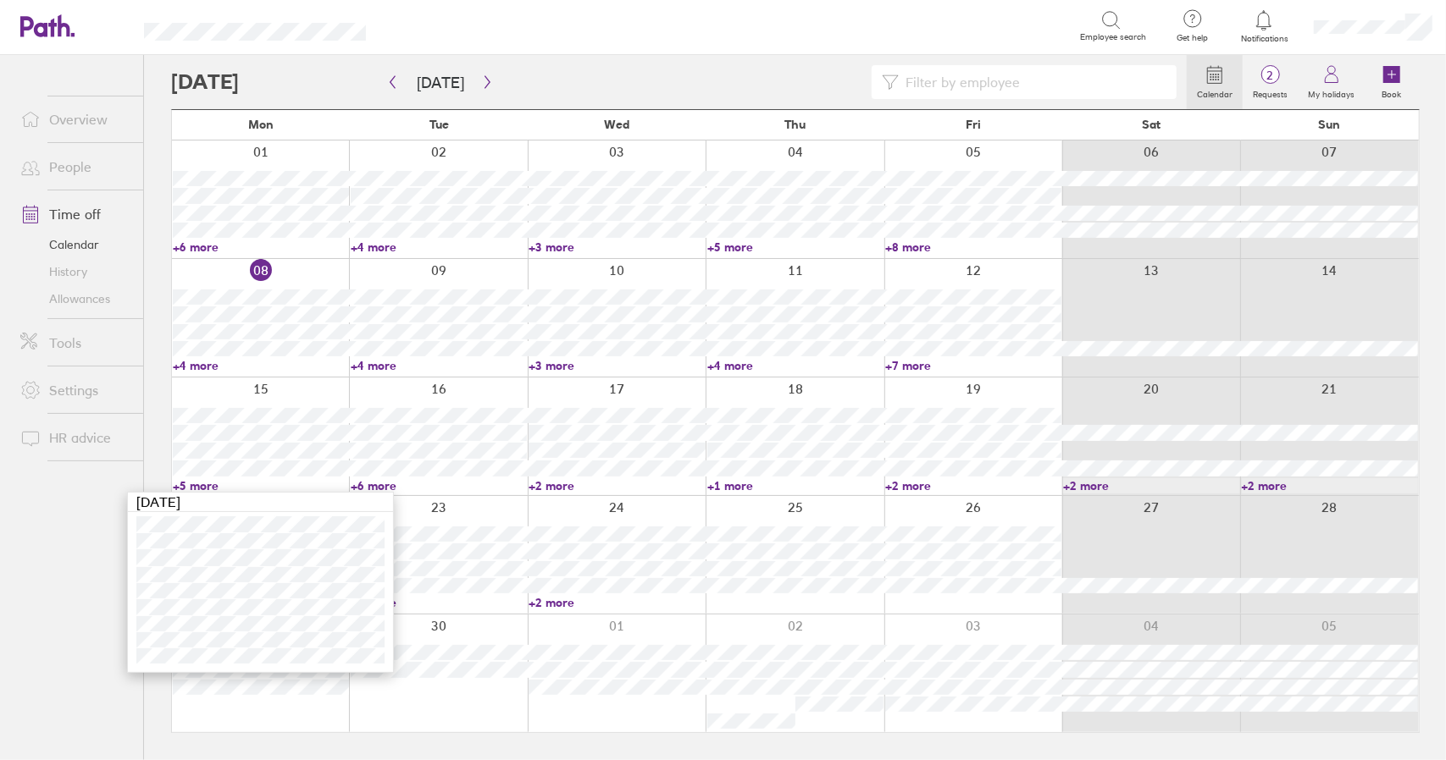
click at [199, 485] on link "+5 more" at bounding box center [261, 485] width 176 height 15
click at [738, 485] on link "+1 more" at bounding box center [795, 485] width 176 height 15
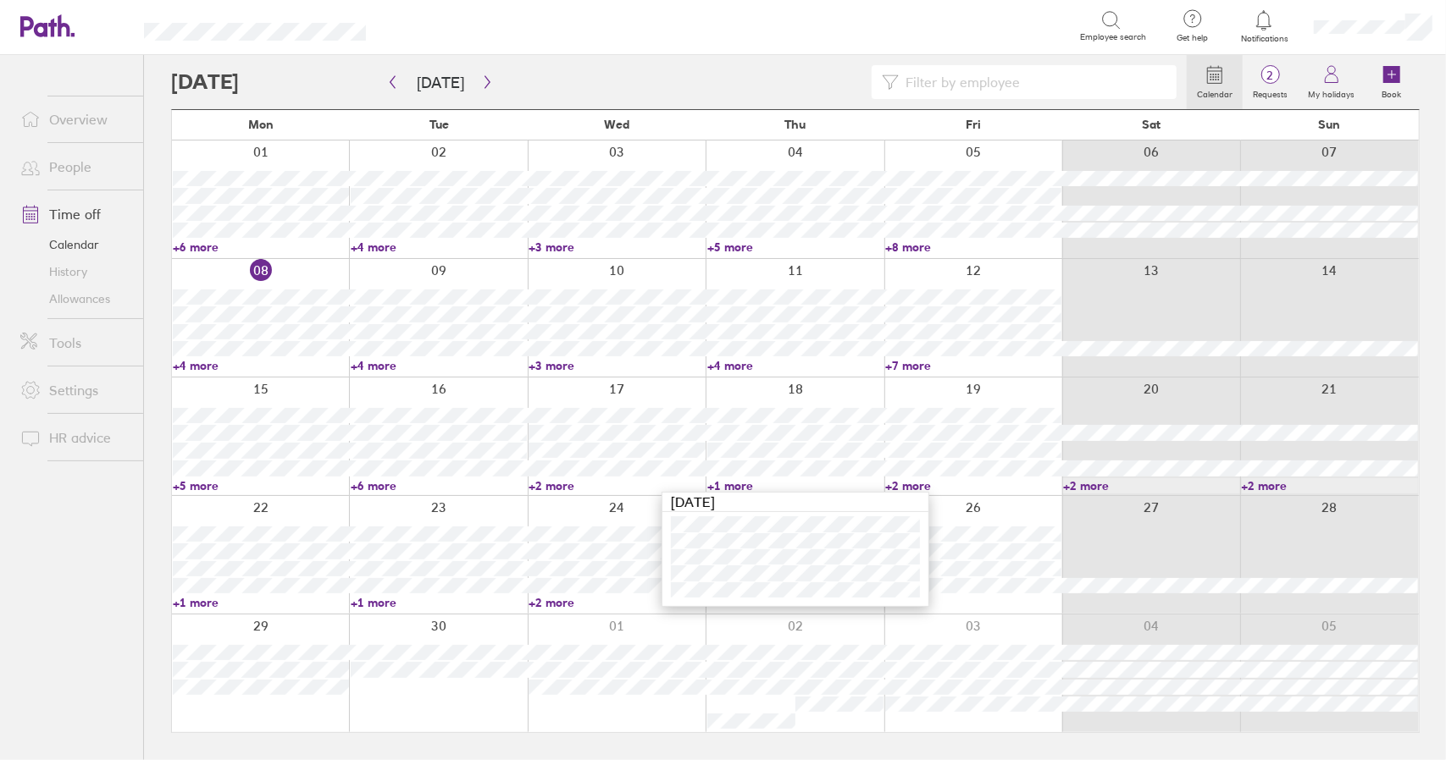
click at [738, 485] on link "+1 more" at bounding box center [795, 485] width 176 height 15
click at [200, 489] on link "+5 more" at bounding box center [261, 485] width 176 height 15
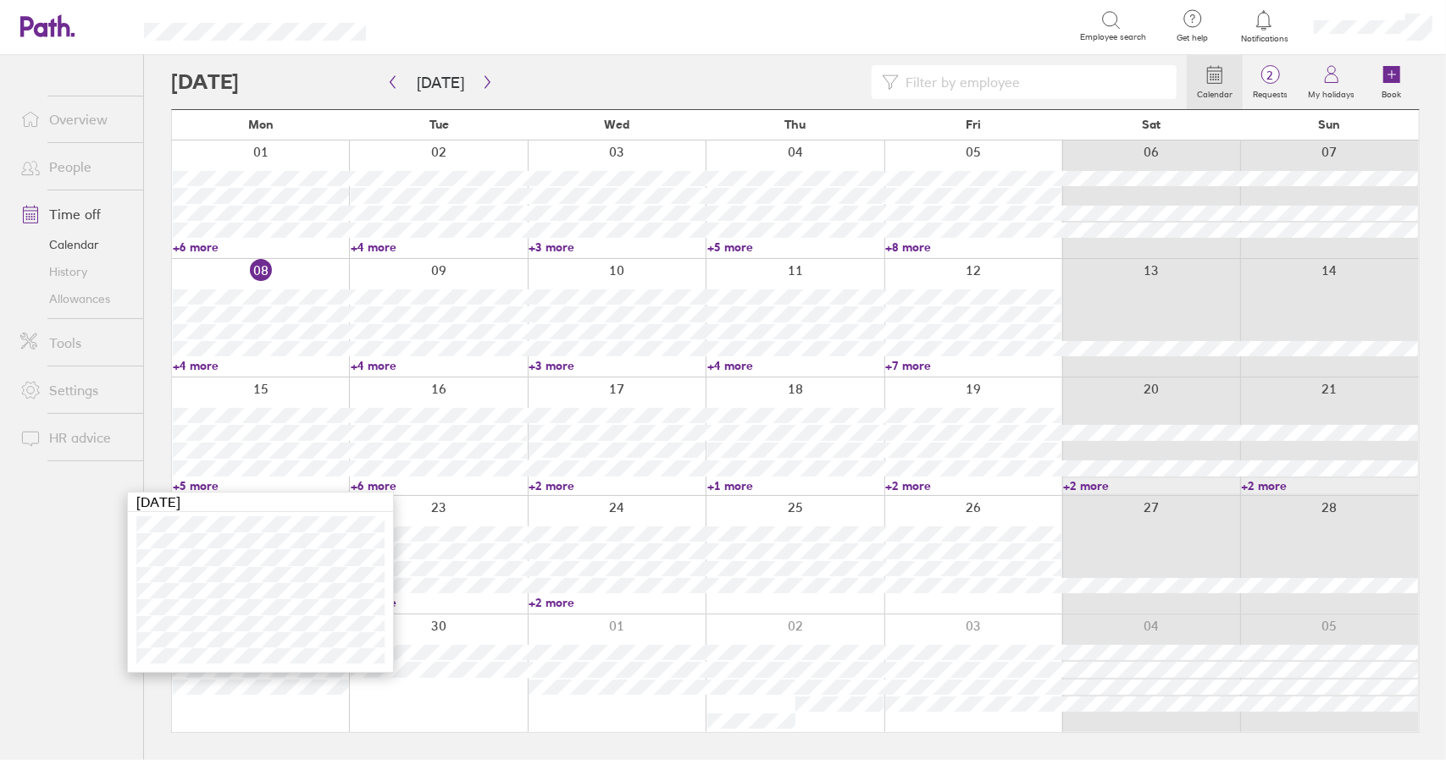
click at [556, 484] on link "+2 more" at bounding box center [616, 485] width 176 height 15
click at [727, 485] on link "+1 more" at bounding box center [795, 485] width 176 height 15
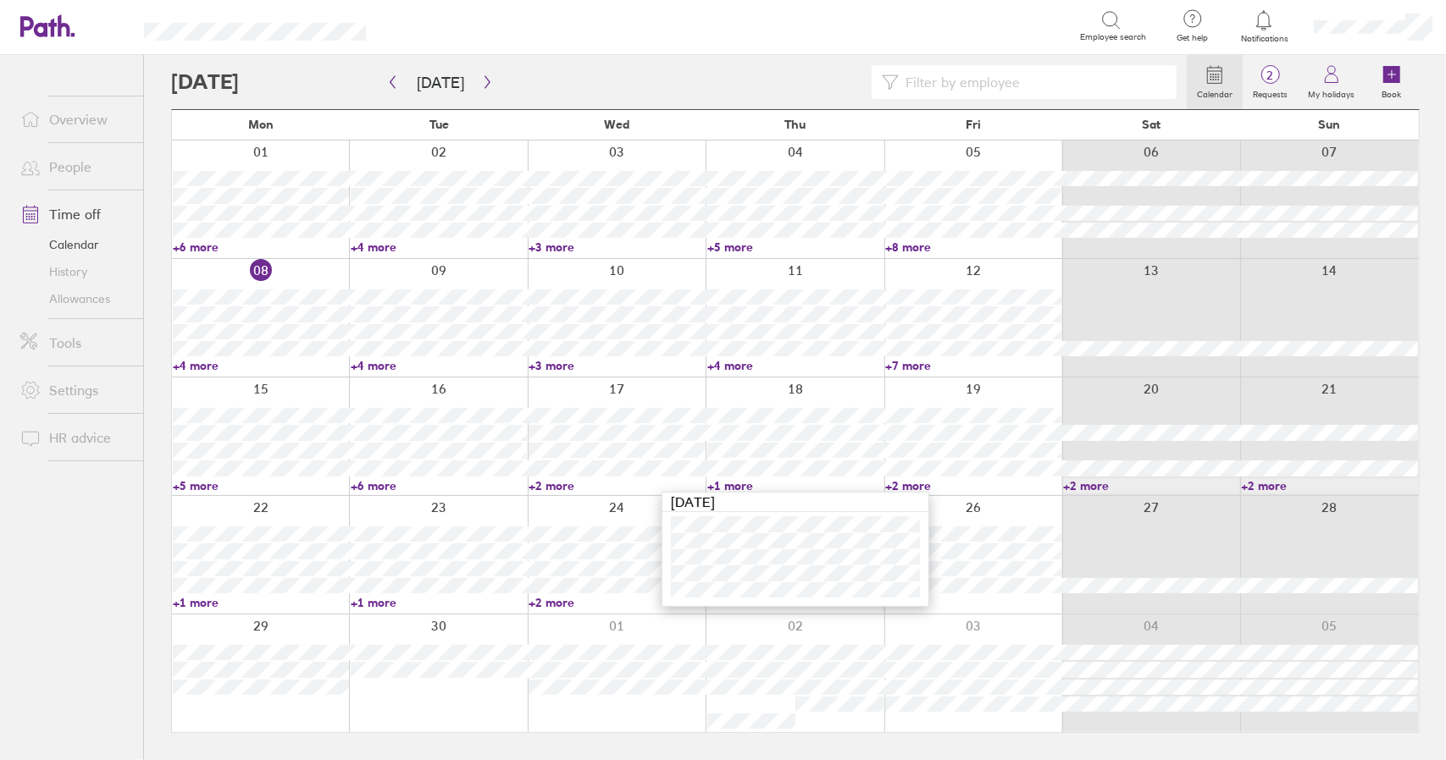
click at [727, 485] on link "+1 more" at bounding box center [795, 485] width 176 height 15
click at [920, 485] on link "+2 more" at bounding box center [973, 485] width 176 height 15
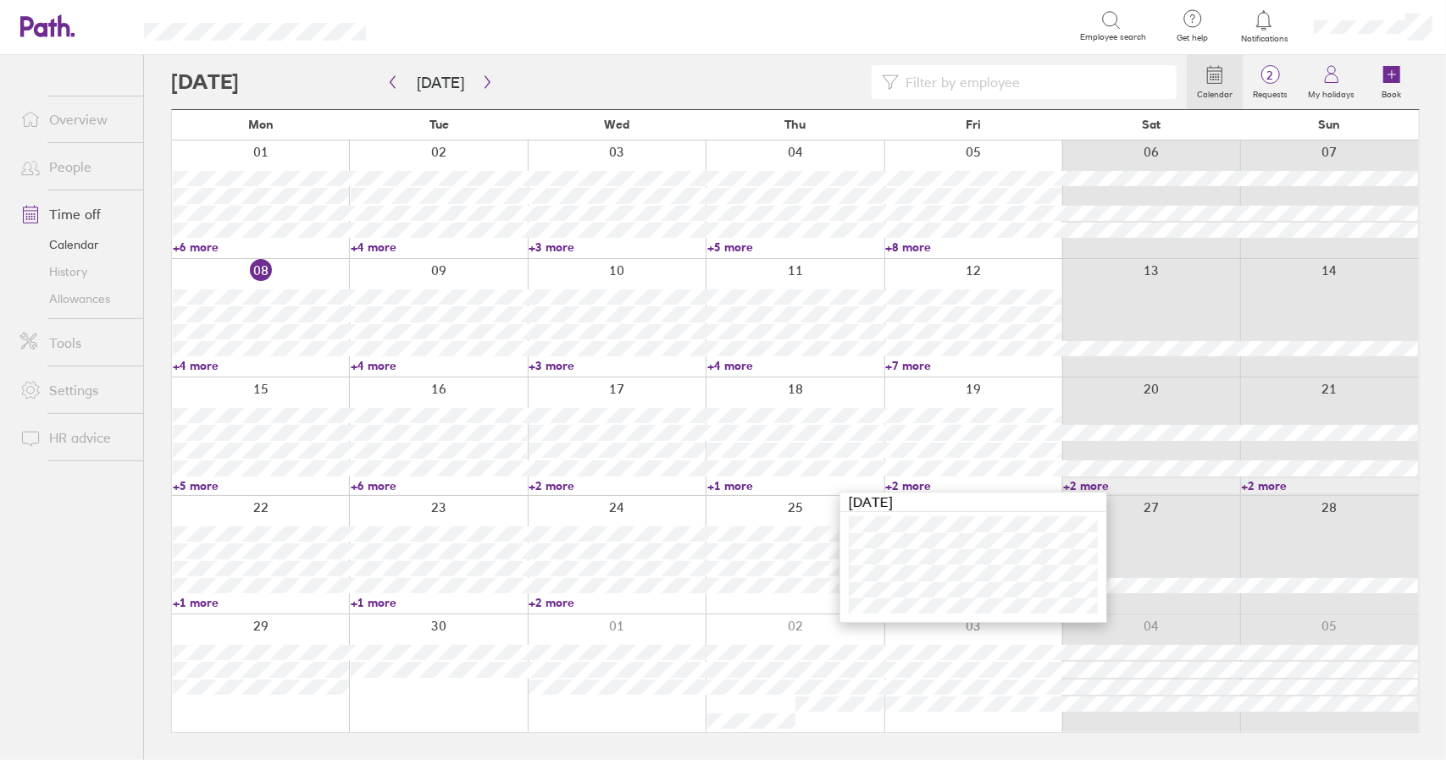
click at [920, 485] on link "+2 more" at bounding box center [973, 485] width 176 height 15
click at [202, 490] on link "+5 more" at bounding box center [261, 485] width 176 height 15
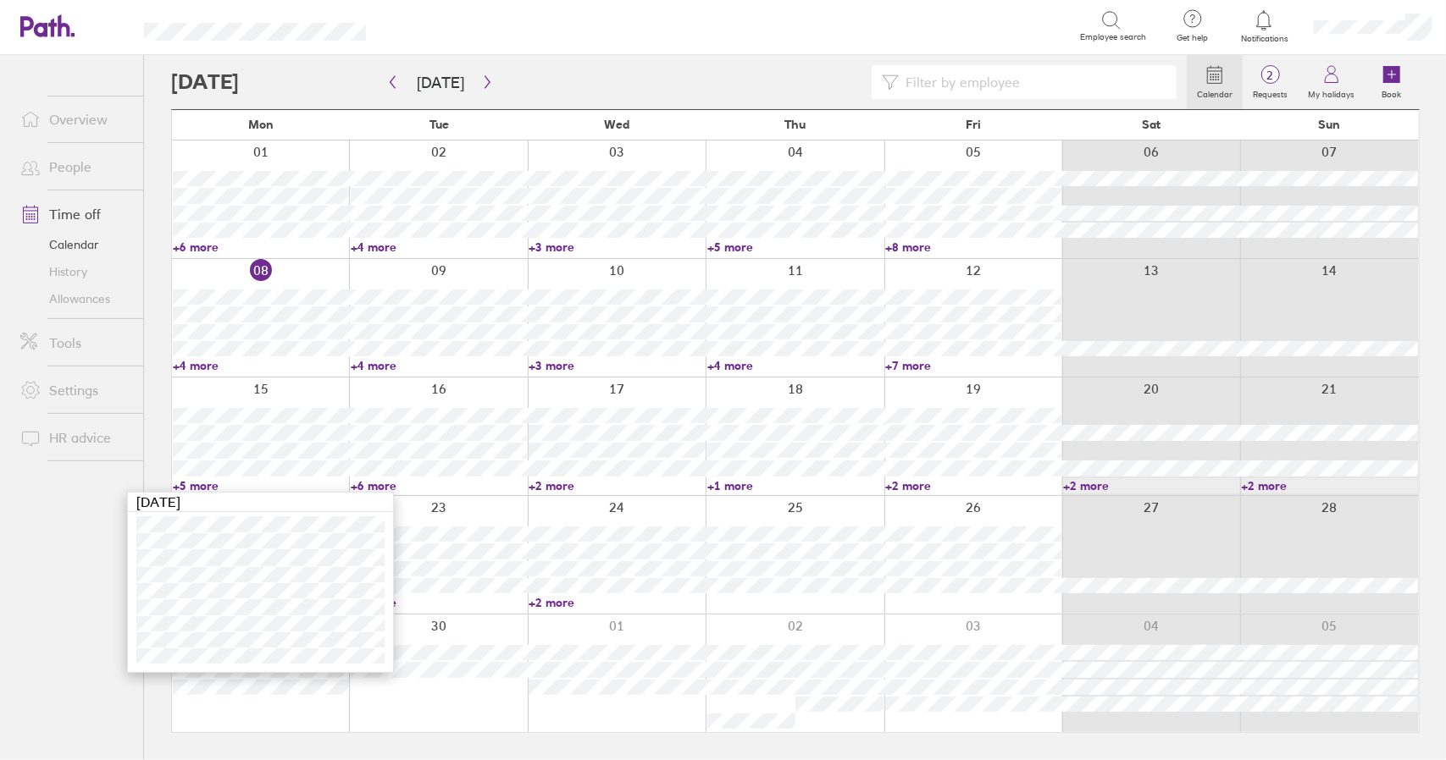
click at [197, 489] on link "+5 more" at bounding box center [261, 485] width 176 height 15
click at [384, 489] on link "+6 more" at bounding box center [439, 485] width 176 height 15
click at [383, 487] on link "+6 more" at bounding box center [439, 485] width 176 height 15
click at [566, 484] on link "+2 more" at bounding box center [616, 485] width 176 height 15
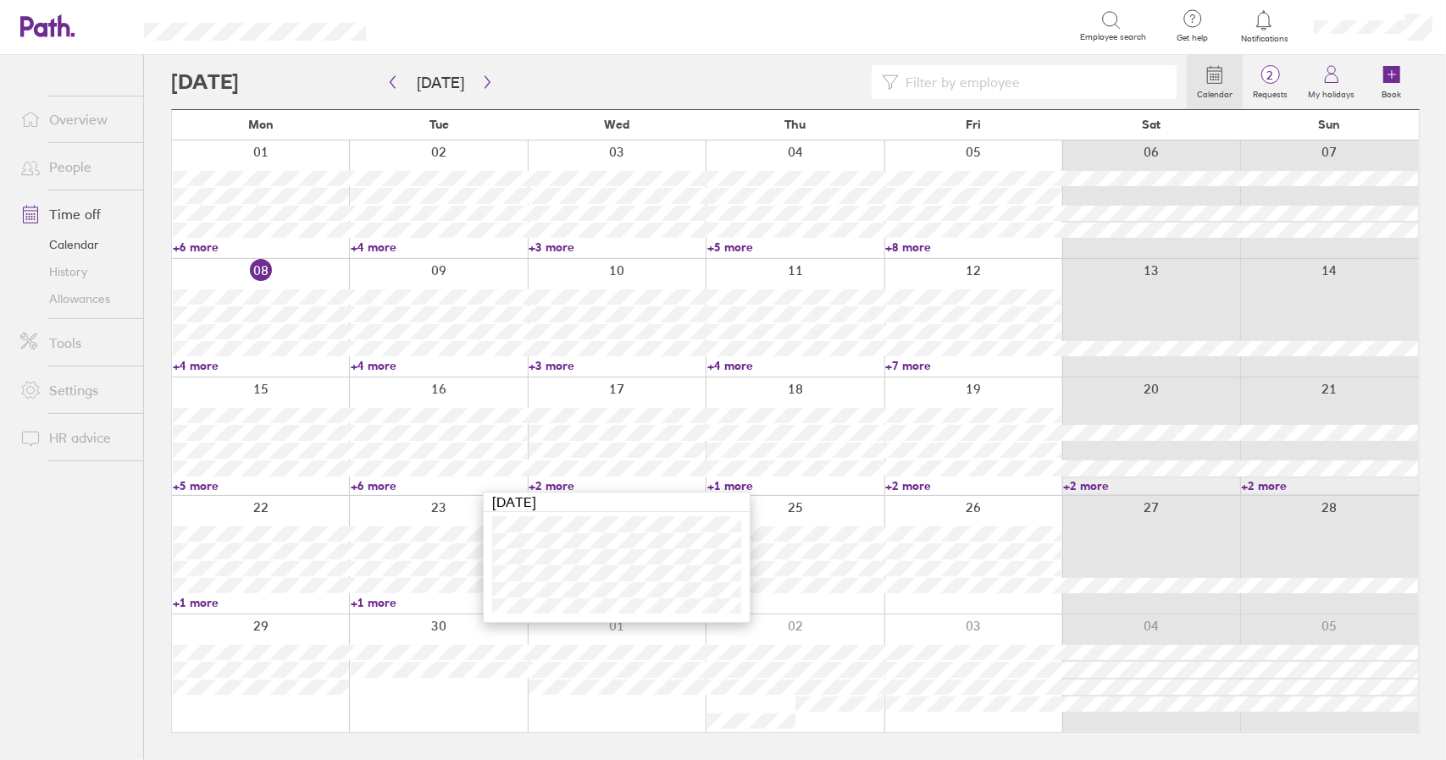
click at [566, 484] on link "+2 more" at bounding box center [616, 485] width 176 height 15
click at [381, 487] on link "+6 more" at bounding box center [439, 485] width 176 height 15
click at [374, 484] on link "+6 more" at bounding box center [439, 485] width 176 height 15
click at [373, 488] on link "+6 more" at bounding box center [439, 485] width 176 height 15
click at [374, 486] on link "+6 more" at bounding box center [439, 485] width 176 height 15
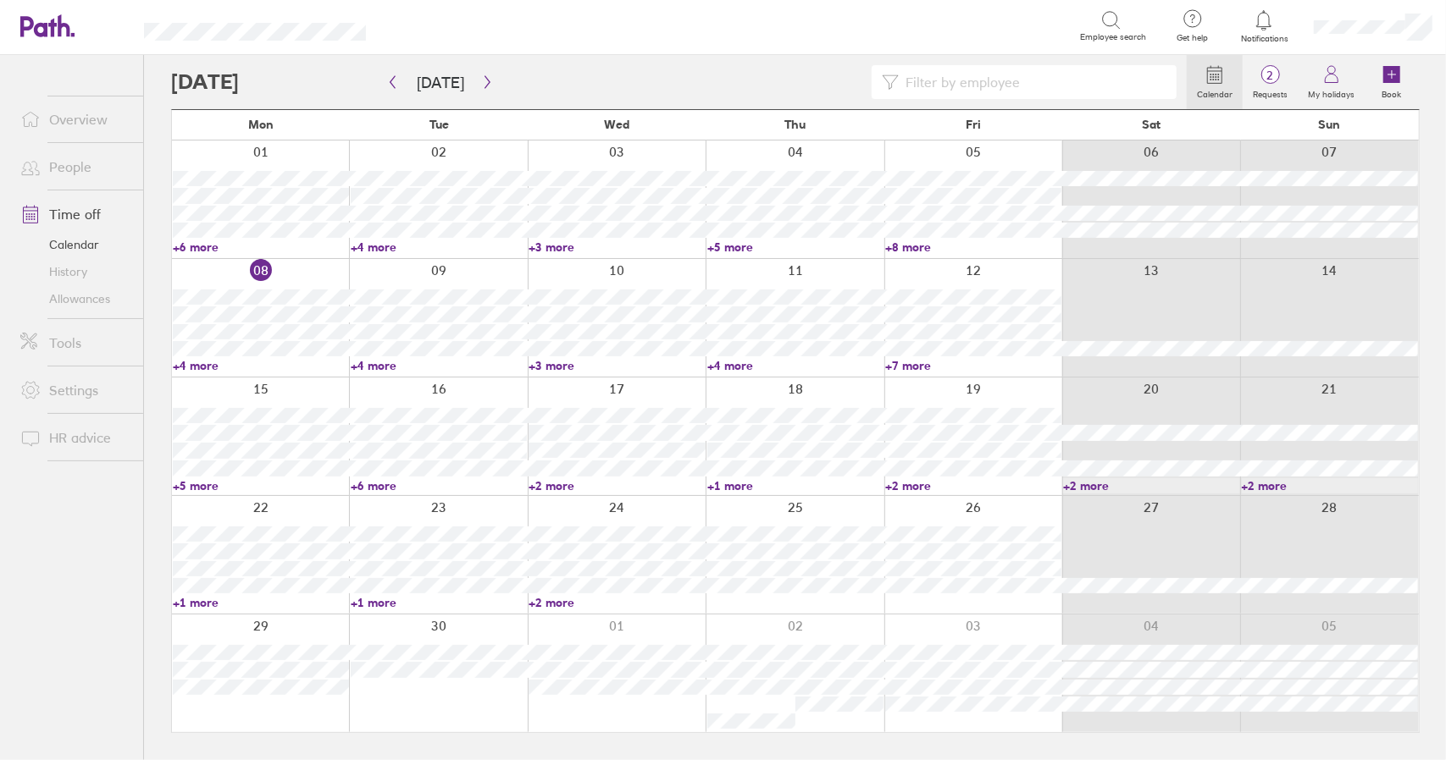
click at [374, 486] on link "+6 more" at bounding box center [439, 485] width 176 height 15
click at [552, 485] on link "+2 more" at bounding box center [616, 485] width 176 height 15
click at [737, 483] on link "+1 more" at bounding box center [795, 485] width 176 height 15
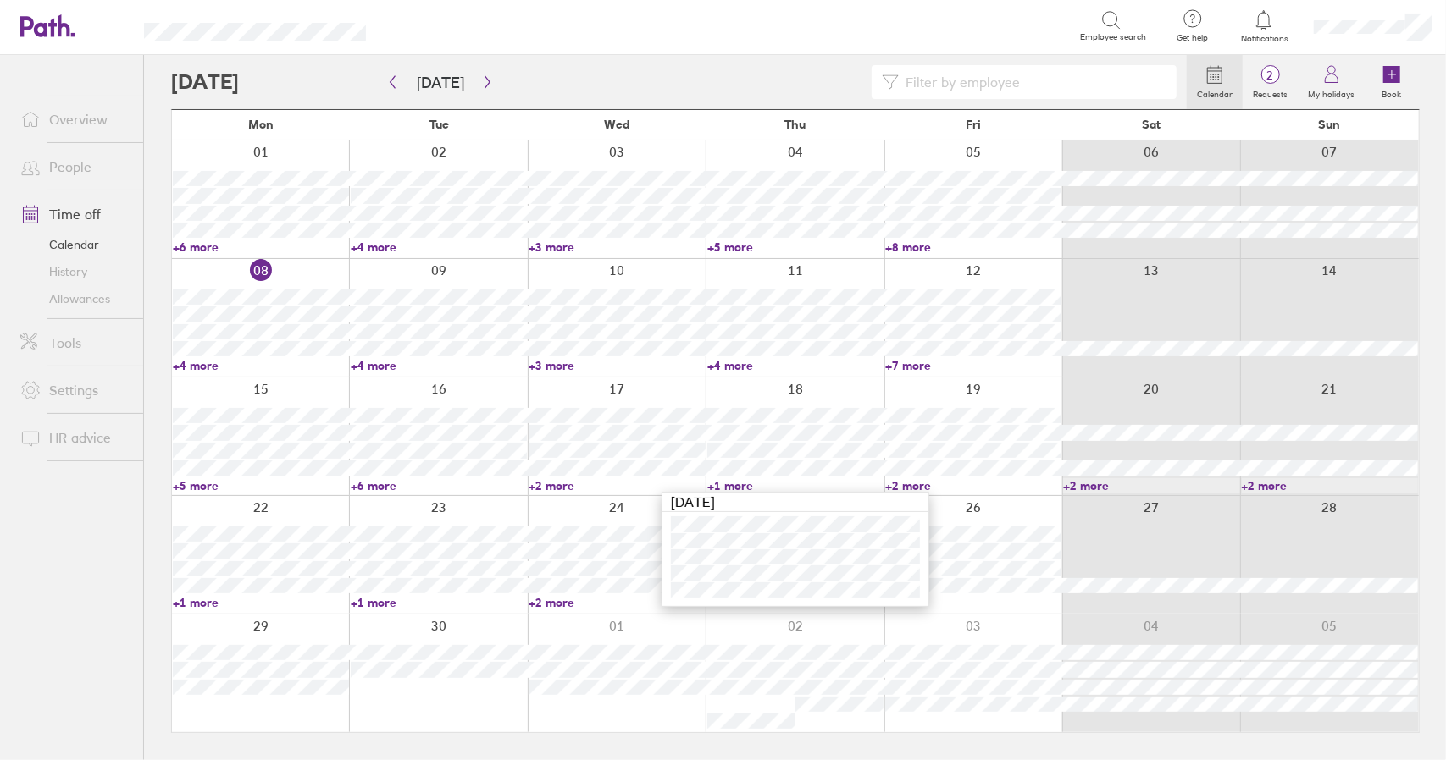
click at [737, 483] on link "+1 more" at bounding box center [795, 485] width 176 height 15
click at [920, 482] on link "+2 more" at bounding box center [973, 485] width 176 height 15
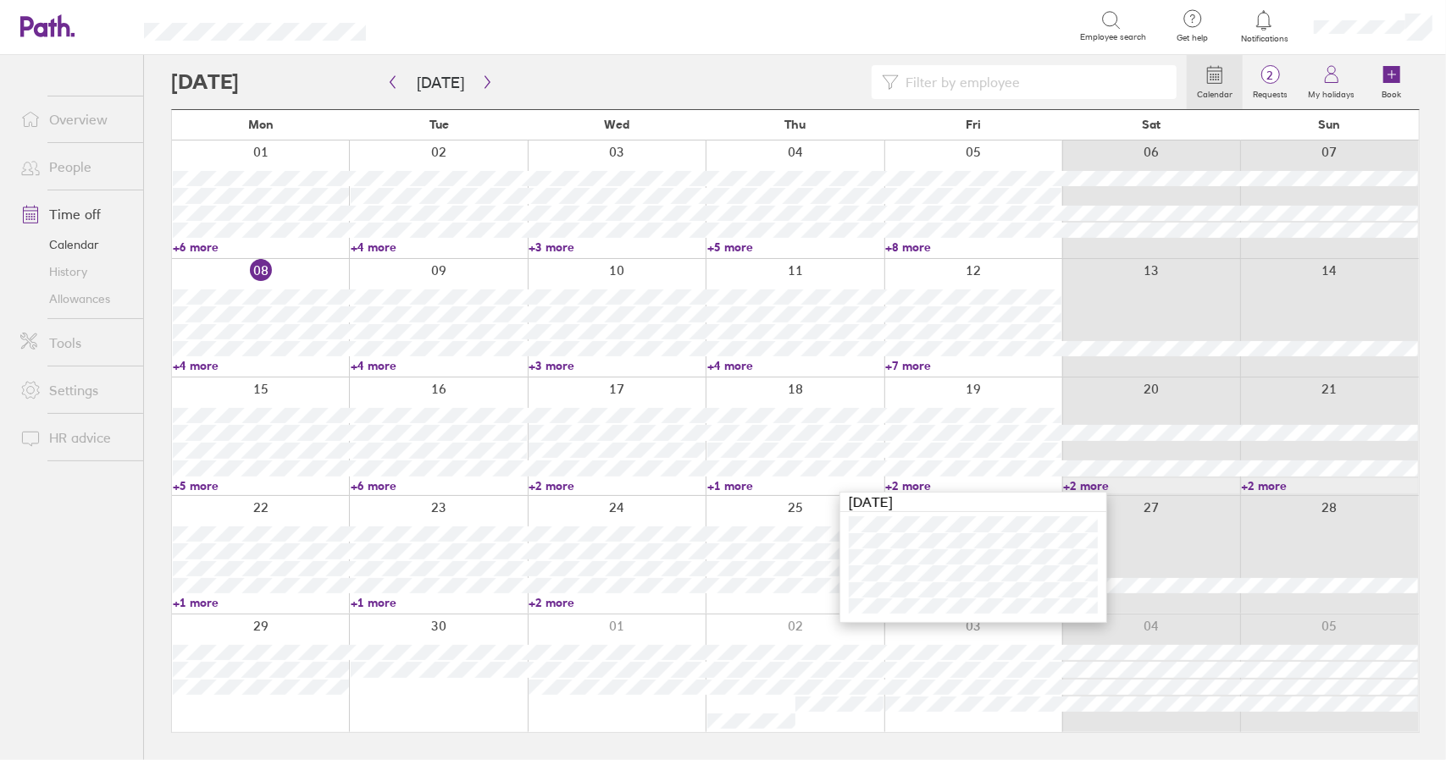
click at [915, 484] on link "+2 more" at bounding box center [973, 485] width 176 height 15
click at [726, 488] on link "+1 more" at bounding box center [795, 485] width 176 height 15
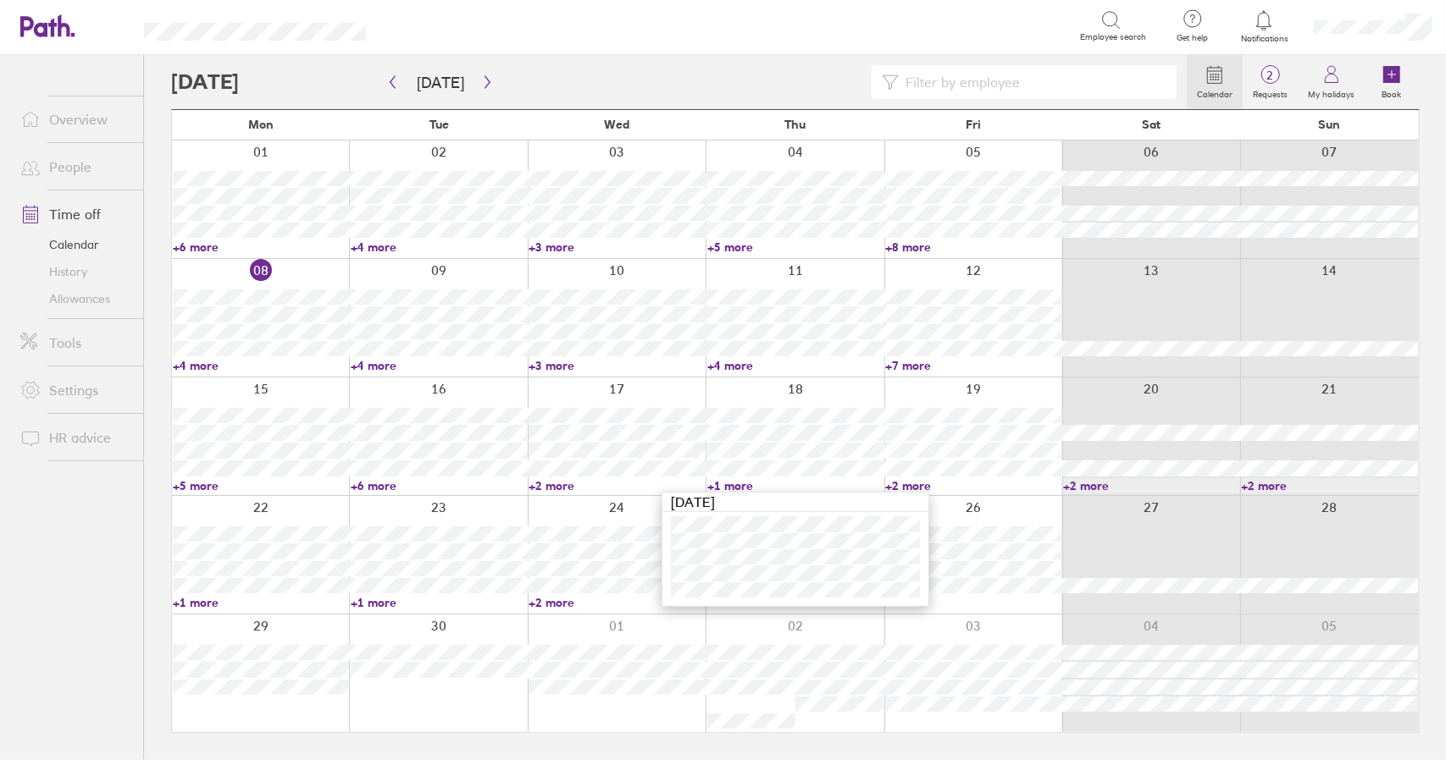
click at [733, 485] on link "+1 more" at bounding box center [795, 485] width 176 height 15
click at [917, 484] on link "+2 more" at bounding box center [973, 485] width 176 height 15
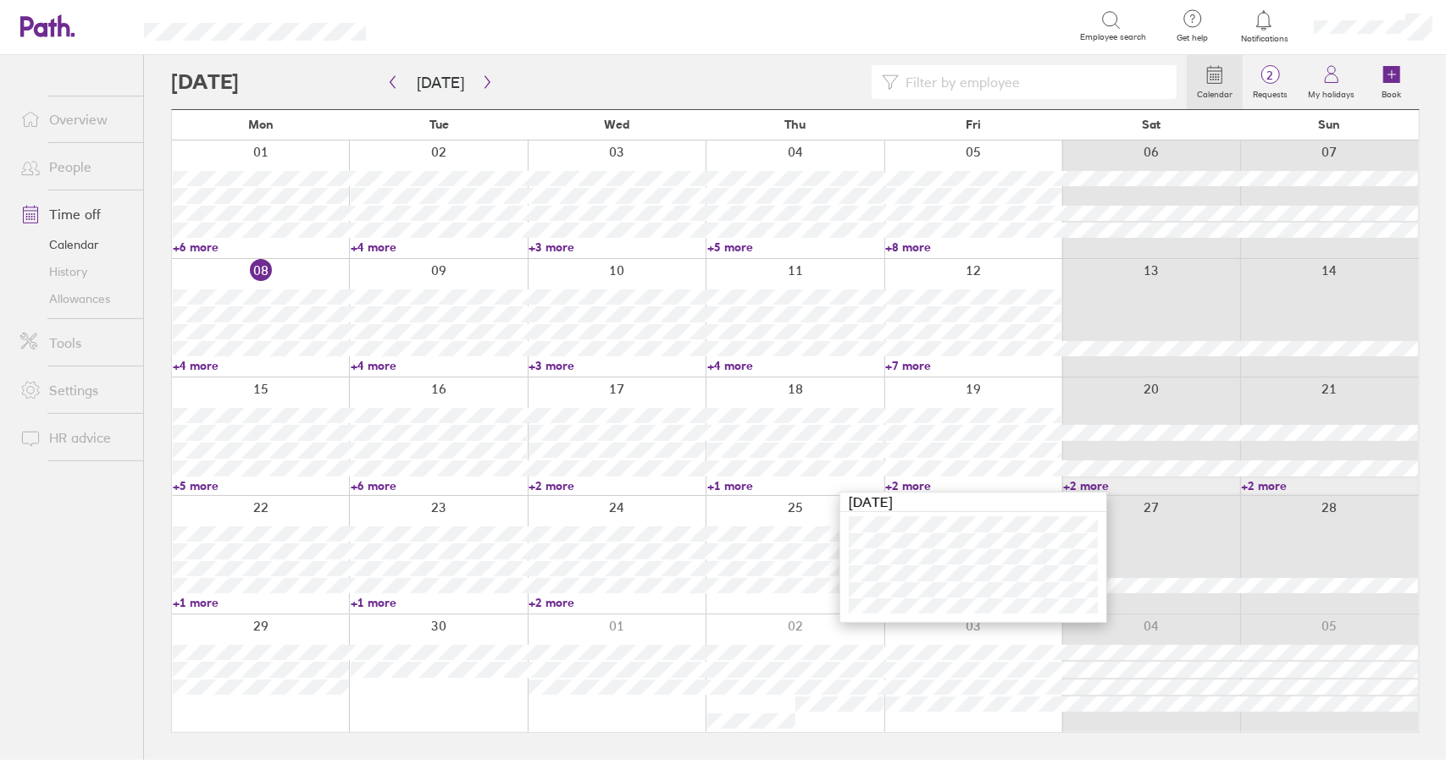
click at [917, 484] on link "+2 more" at bounding box center [973, 485] width 176 height 15
click at [190, 487] on link "+5 more" at bounding box center [261, 485] width 176 height 15
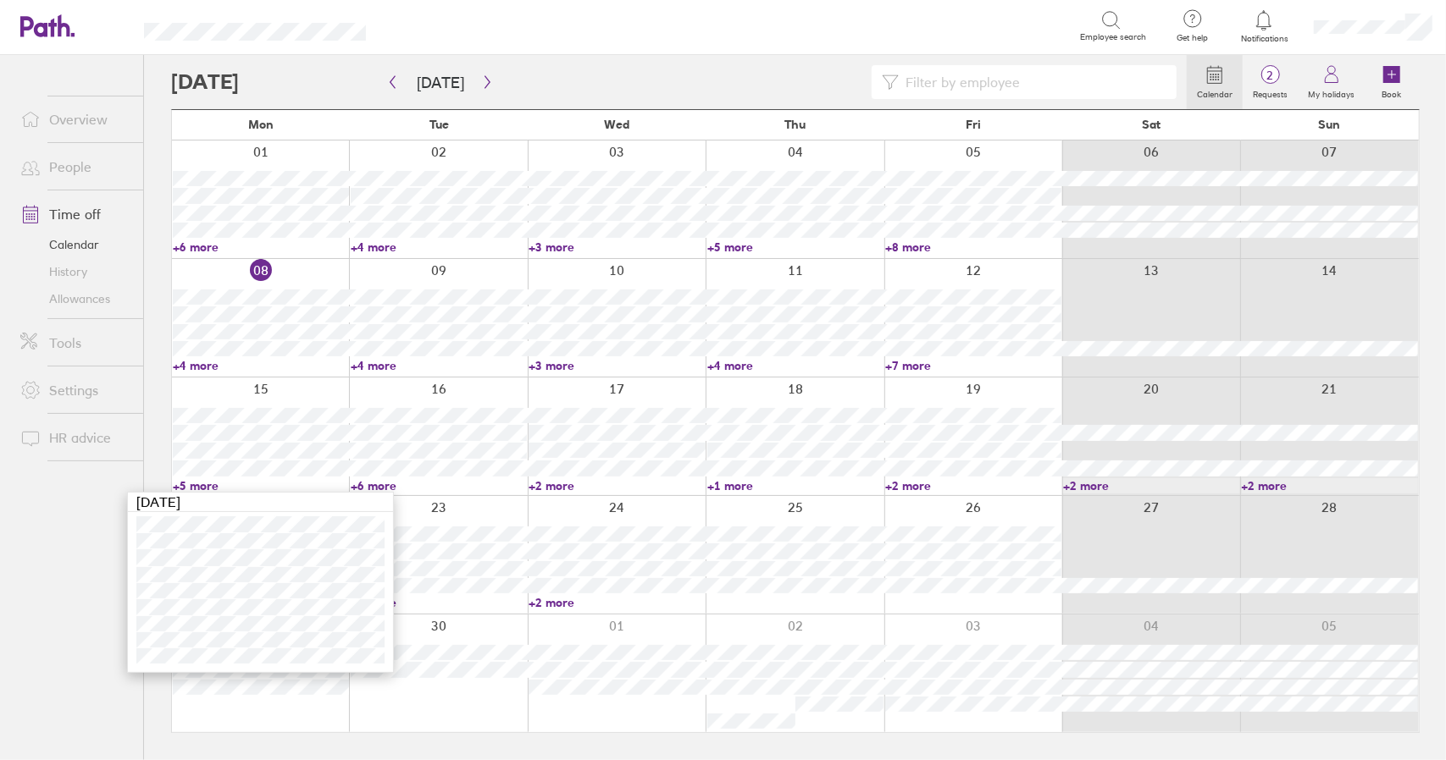
click at [190, 487] on link "+5 more" at bounding box center [261, 485] width 176 height 15
click at [375, 482] on link "+6 more" at bounding box center [439, 485] width 176 height 15
click at [376, 482] on link "+6 more" at bounding box center [439, 485] width 176 height 15
click at [200, 606] on link "+1 more" at bounding box center [261, 602] width 176 height 15
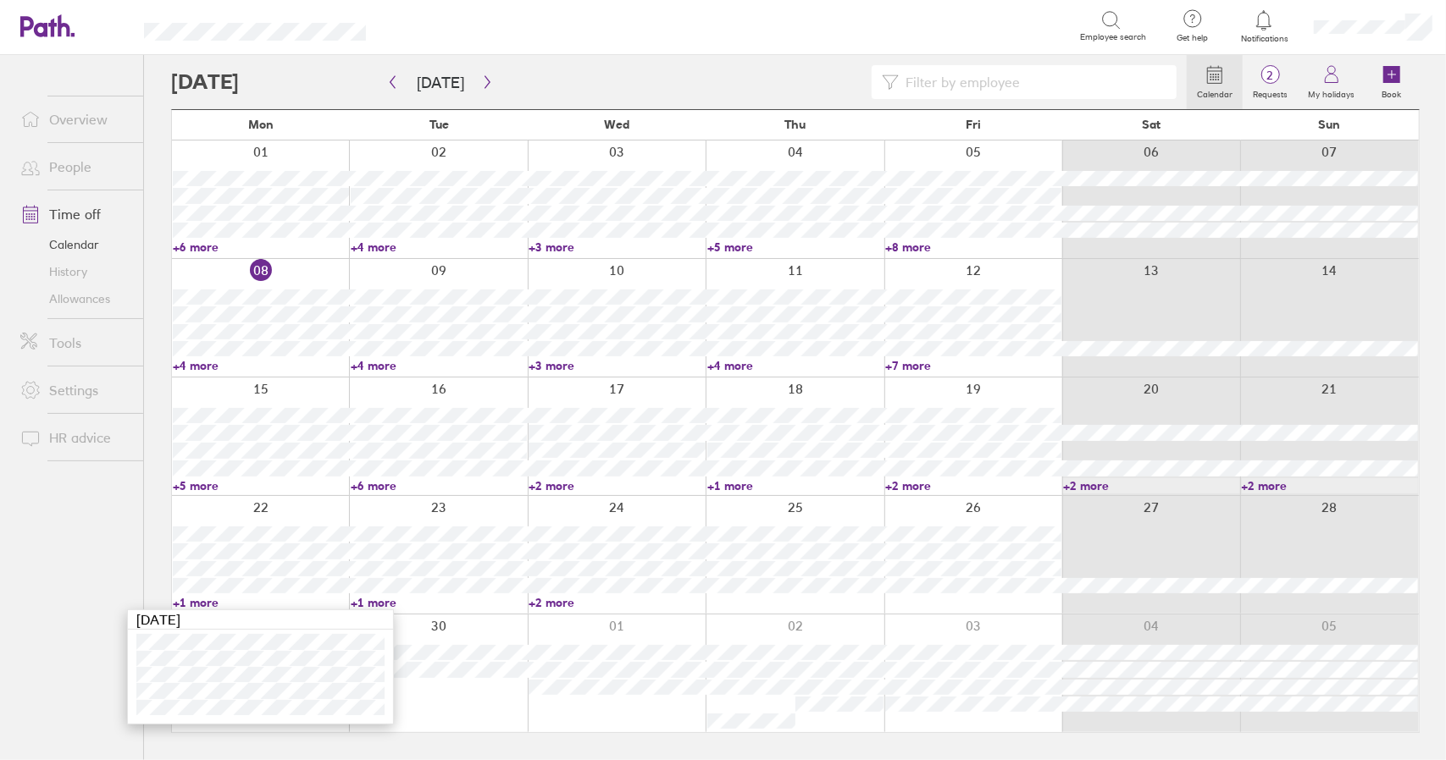
click at [207, 598] on link "+1 more" at bounding box center [261, 602] width 176 height 15
click at [198, 601] on link "+1 more" at bounding box center [261, 602] width 176 height 15
click at [204, 601] on link "+1 more" at bounding box center [261, 602] width 176 height 15
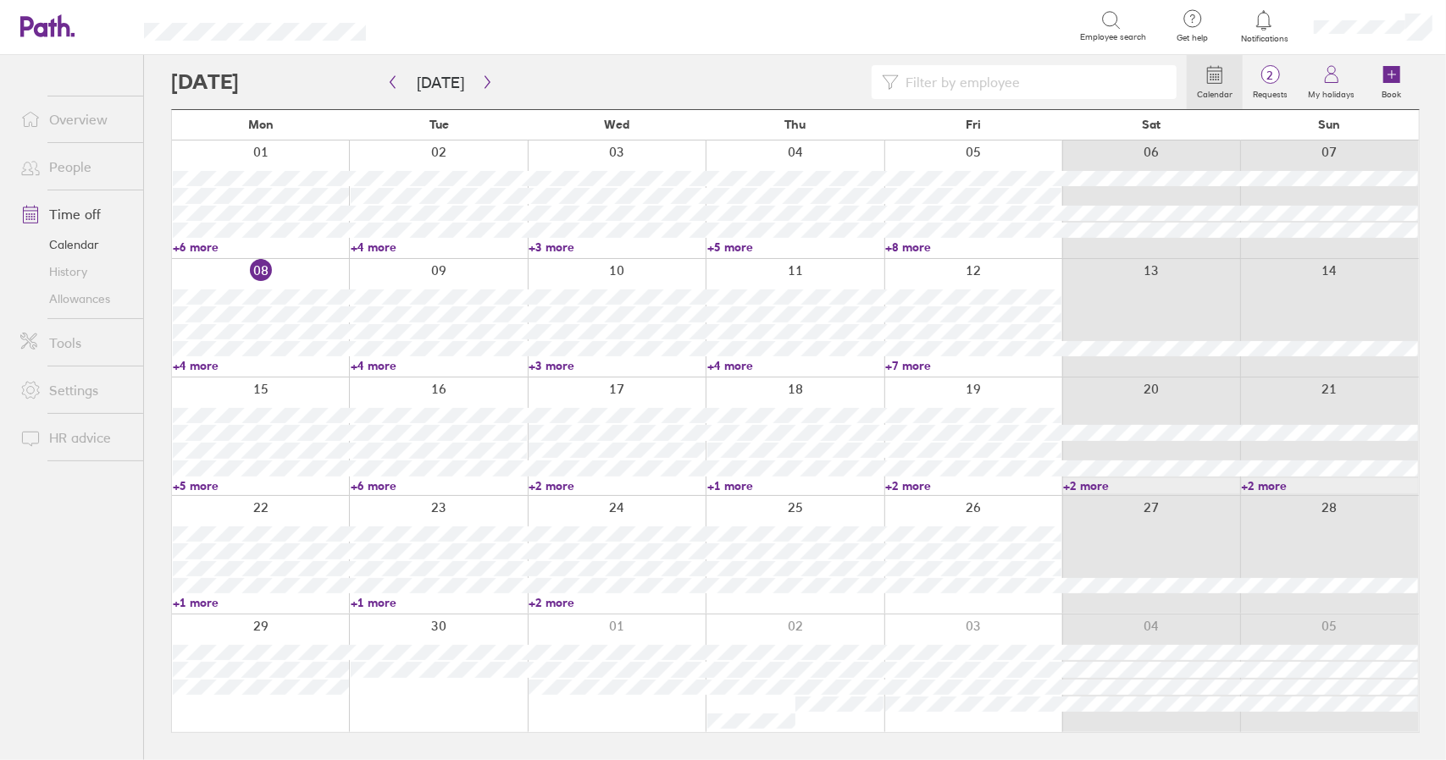
click at [359, 601] on link "+1 more" at bounding box center [439, 602] width 176 height 15
click at [378, 600] on link "+1 more" at bounding box center [439, 602] width 176 height 15
click at [542, 606] on link "+2 more" at bounding box center [616, 602] width 176 height 15
click at [546, 602] on link "+2 more" at bounding box center [616, 602] width 176 height 15
click at [210, 484] on link "+5 more" at bounding box center [261, 485] width 176 height 15
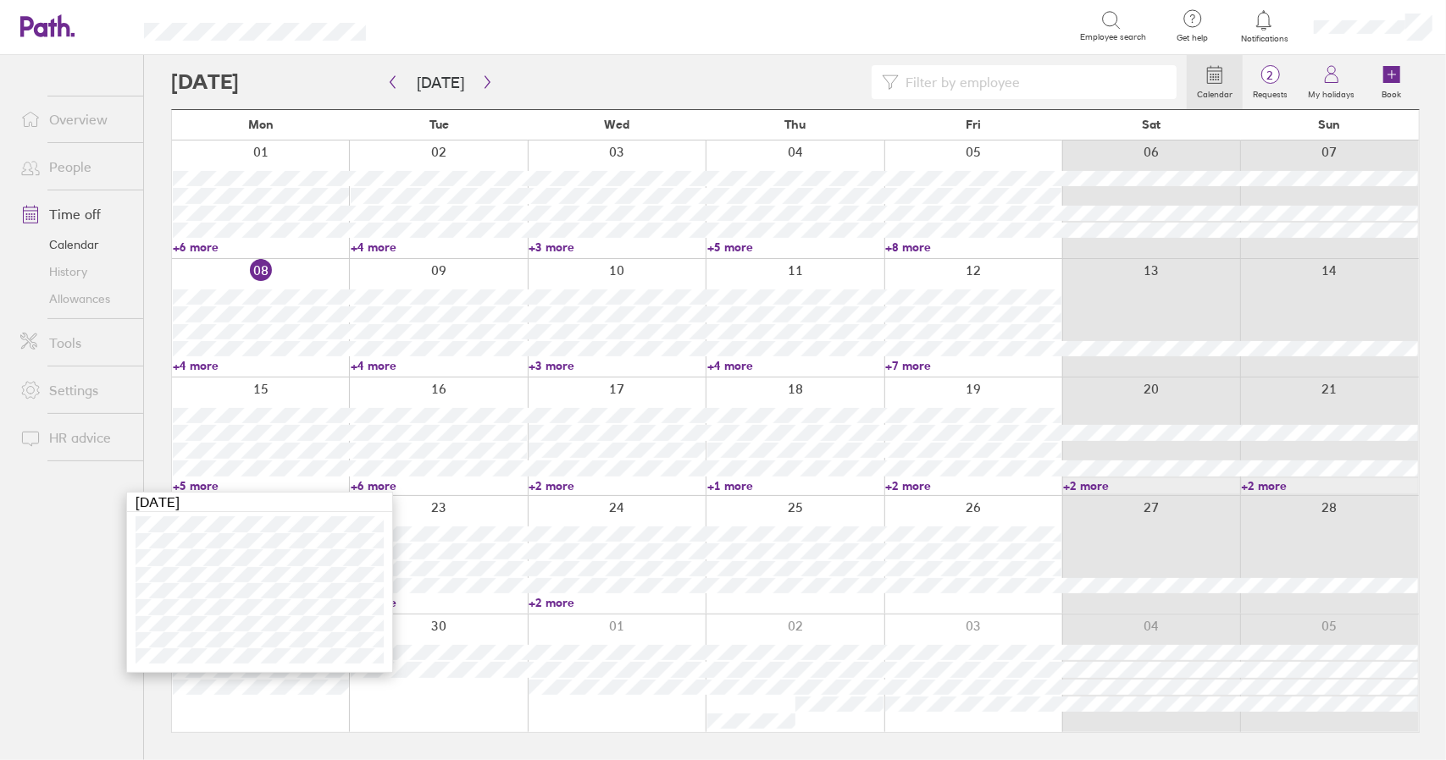
click at [210, 484] on link "+5 more" at bounding box center [261, 485] width 176 height 15
click at [383, 486] on link "+6 more" at bounding box center [439, 485] width 176 height 15
click at [554, 484] on link "+2 more" at bounding box center [616, 485] width 176 height 15
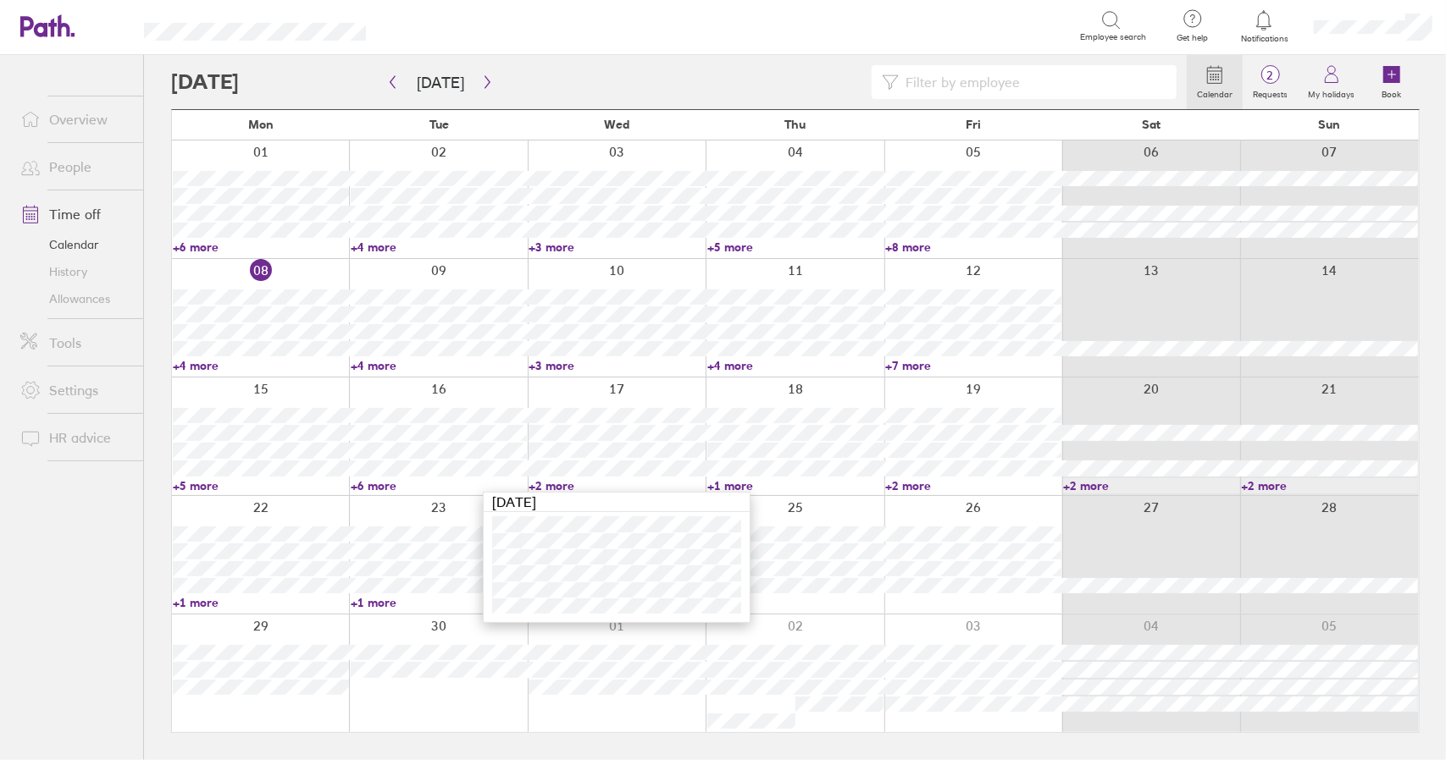
click at [554, 484] on link "+2 more" at bounding box center [616, 485] width 176 height 15
click at [204, 367] on link "+4 more" at bounding box center [261, 365] width 176 height 15
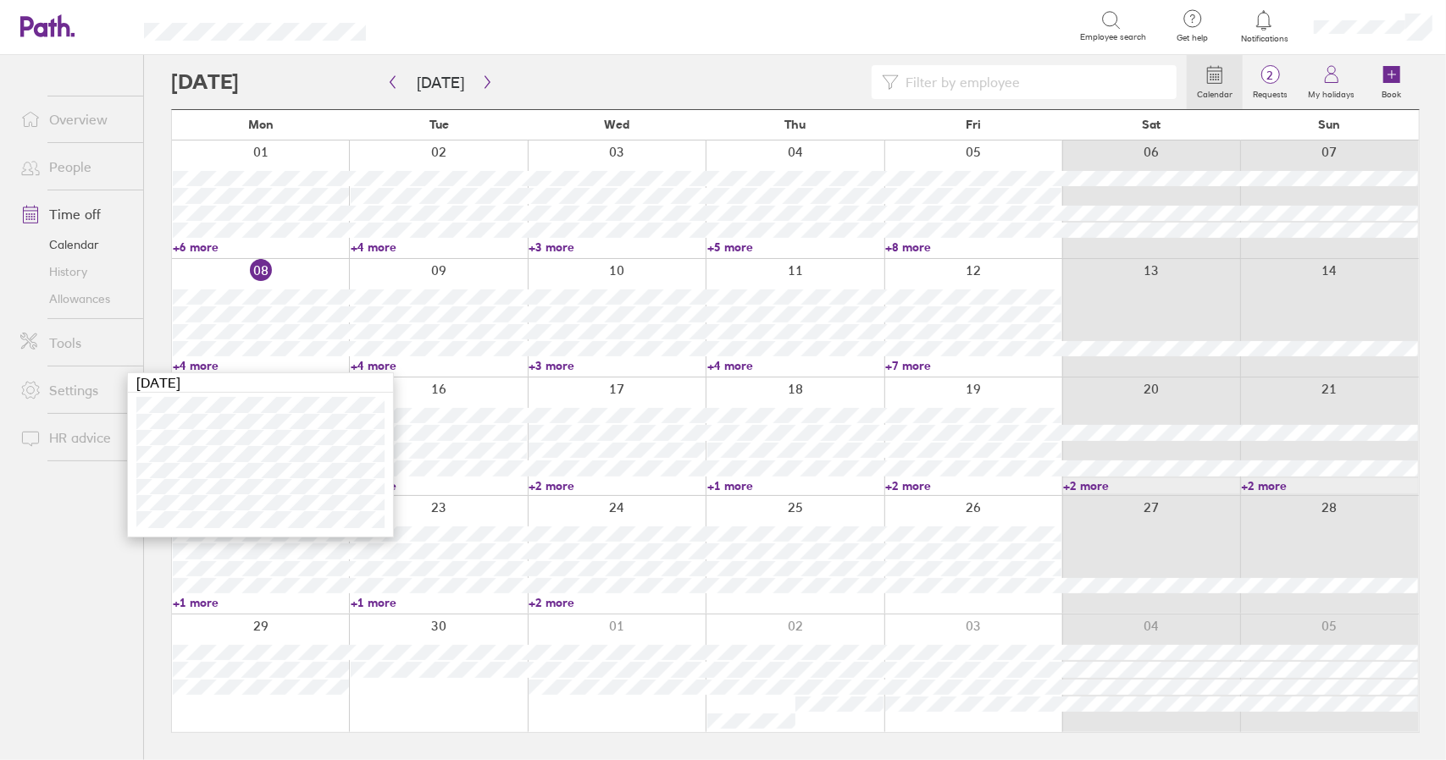
click at [204, 367] on link "+4 more" at bounding box center [261, 365] width 176 height 15
click at [368, 363] on link "+4 more" at bounding box center [439, 365] width 176 height 15
click at [164, 313] on div "Calendar 2 Requests My holidays Book Today September 2025 Mon Tue Wed Thu Fri S…" at bounding box center [795, 407] width 1302 height 705
click at [163, 314] on div "Calendar 2 Requests My holidays Book Today September 2025 Mon Tue Wed Thu Fri S…" at bounding box center [795, 407] width 1302 height 705
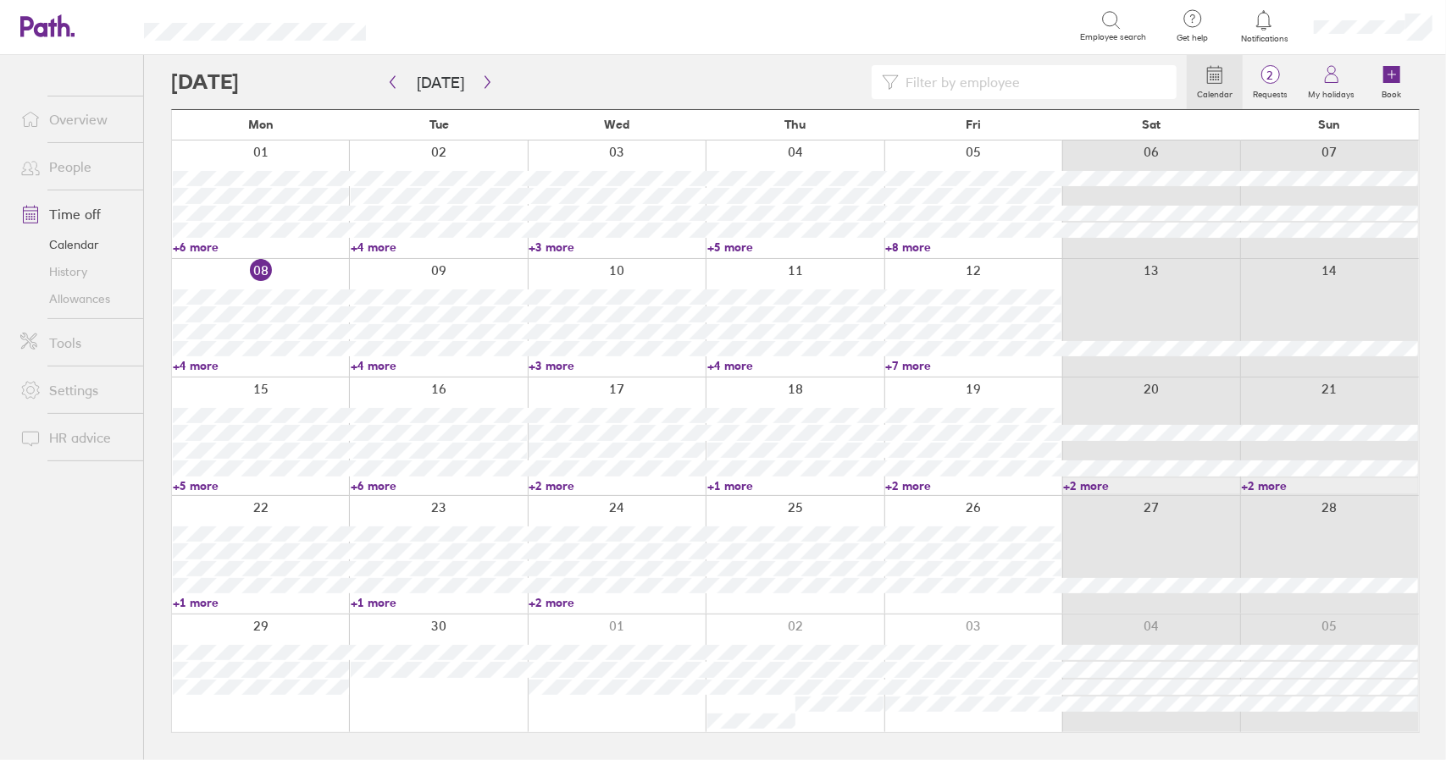
click at [204, 606] on link "+1 more" at bounding box center [261, 602] width 176 height 15
click at [381, 601] on link "+1 more" at bounding box center [439, 602] width 176 height 15
click at [556, 601] on link "+2 more" at bounding box center [616, 602] width 176 height 15
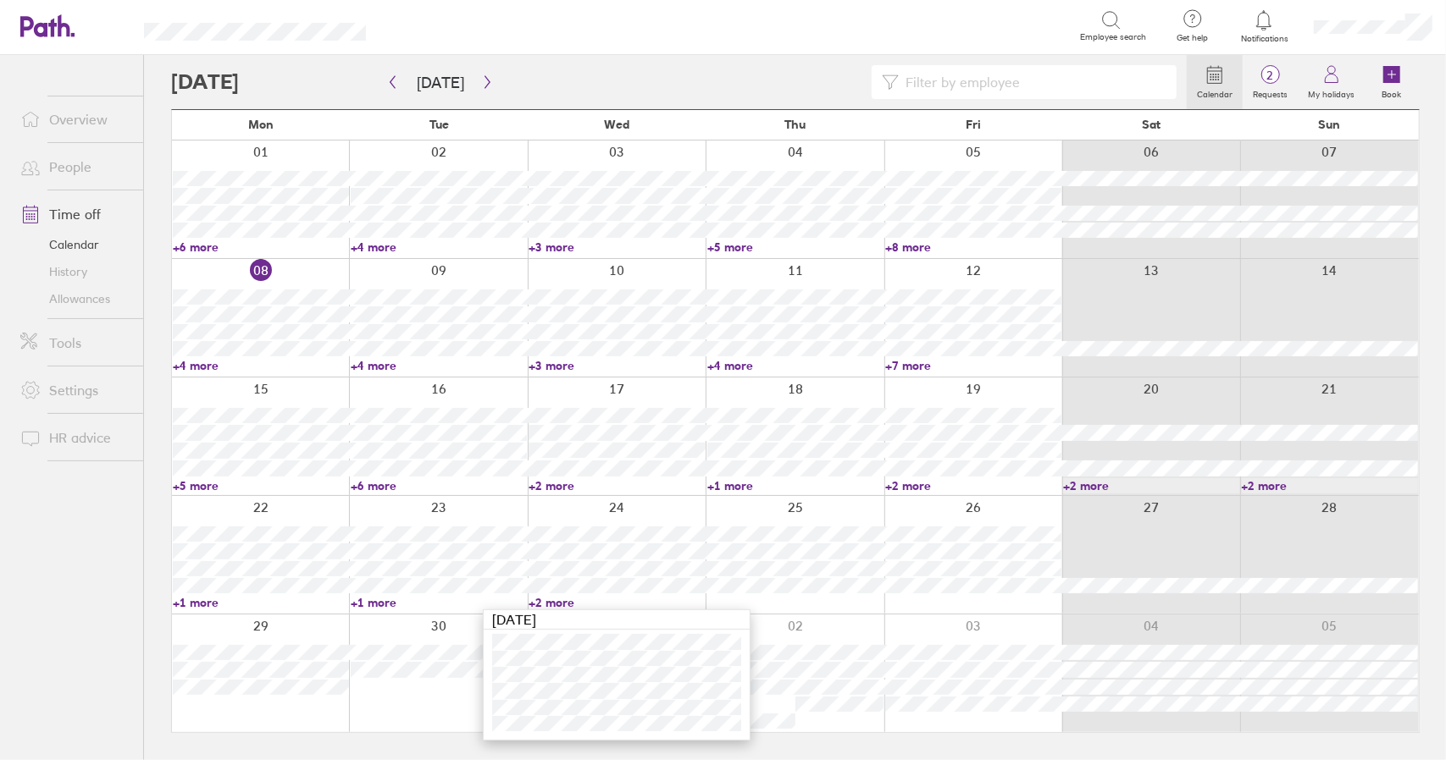
click at [556, 601] on link "+2 more" at bounding box center [616, 602] width 176 height 15
click at [201, 484] on link "+5 more" at bounding box center [261, 485] width 176 height 15
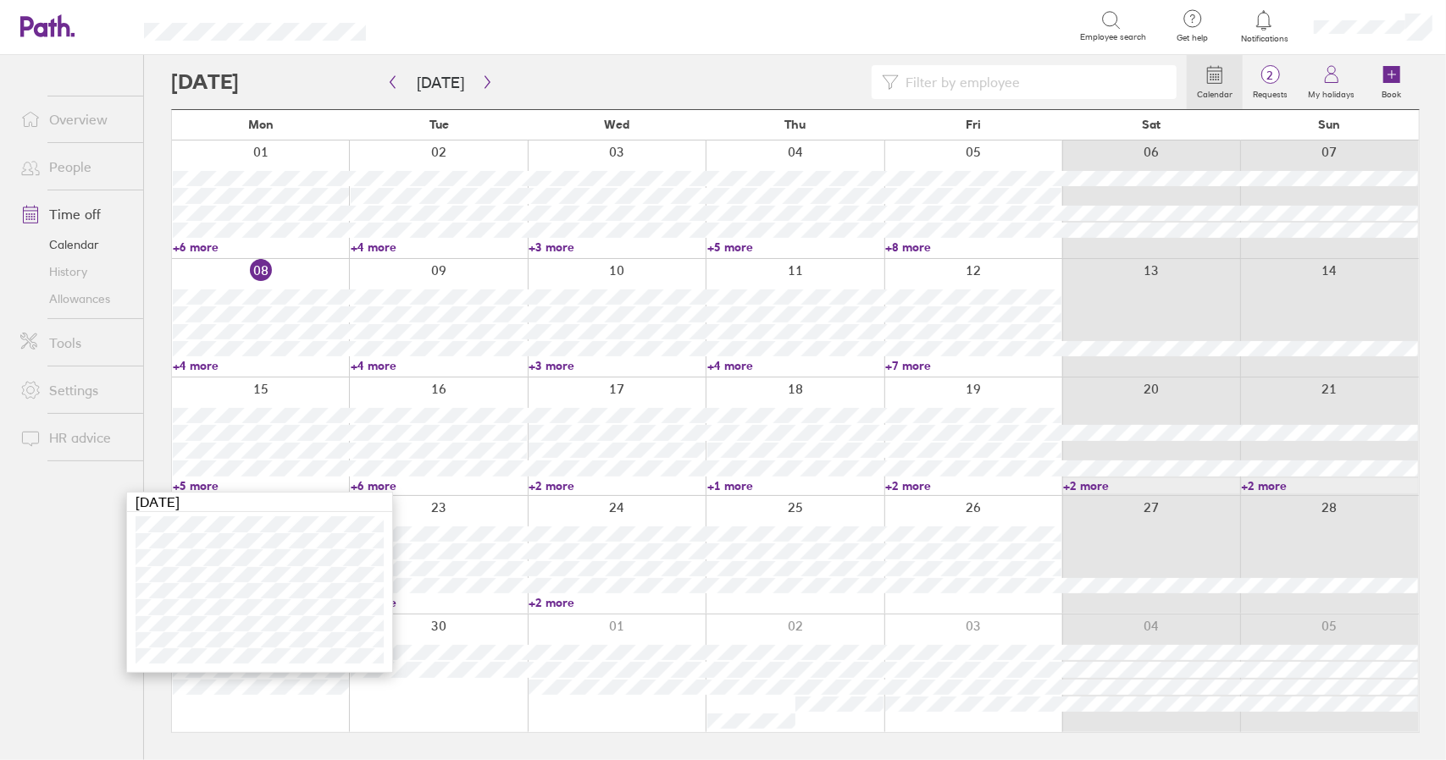
click at [197, 484] on link "+5 more" at bounding box center [261, 485] width 176 height 15
click at [371, 484] on link "+6 more" at bounding box center [439, 485] width 176 height 15
click at [553, 487] on link "+2 more" at bounding box center [616, 485] width 176 height 15
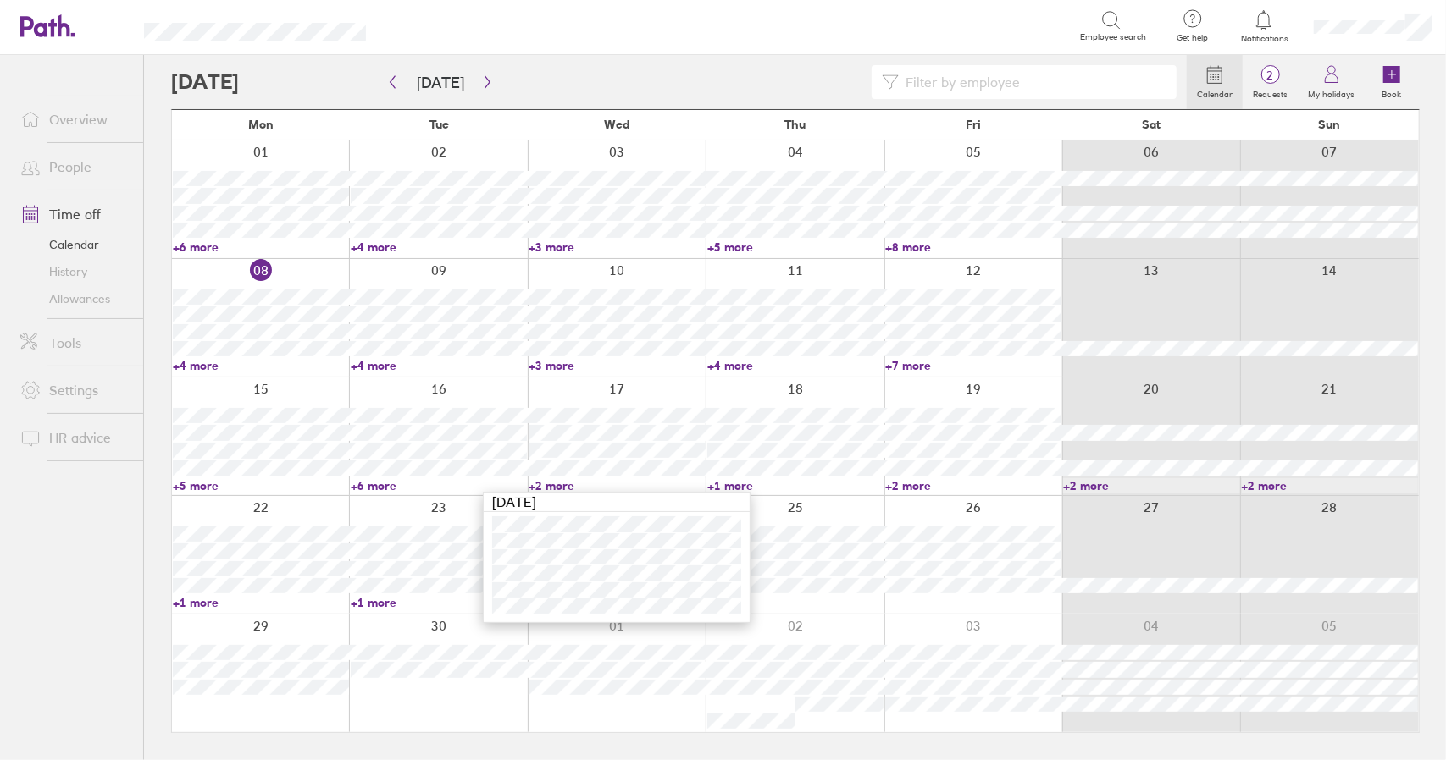
click at [553, 487] on link "+2 more" at bounding box center [616, 485] width 176 height 15
click at [373, 485] on link "+6 more" at bounding box center [439, 485] width 176 height 15
click at [210, 600] on link "+1 more" at bounding box center [261, 602] width 176 height 15
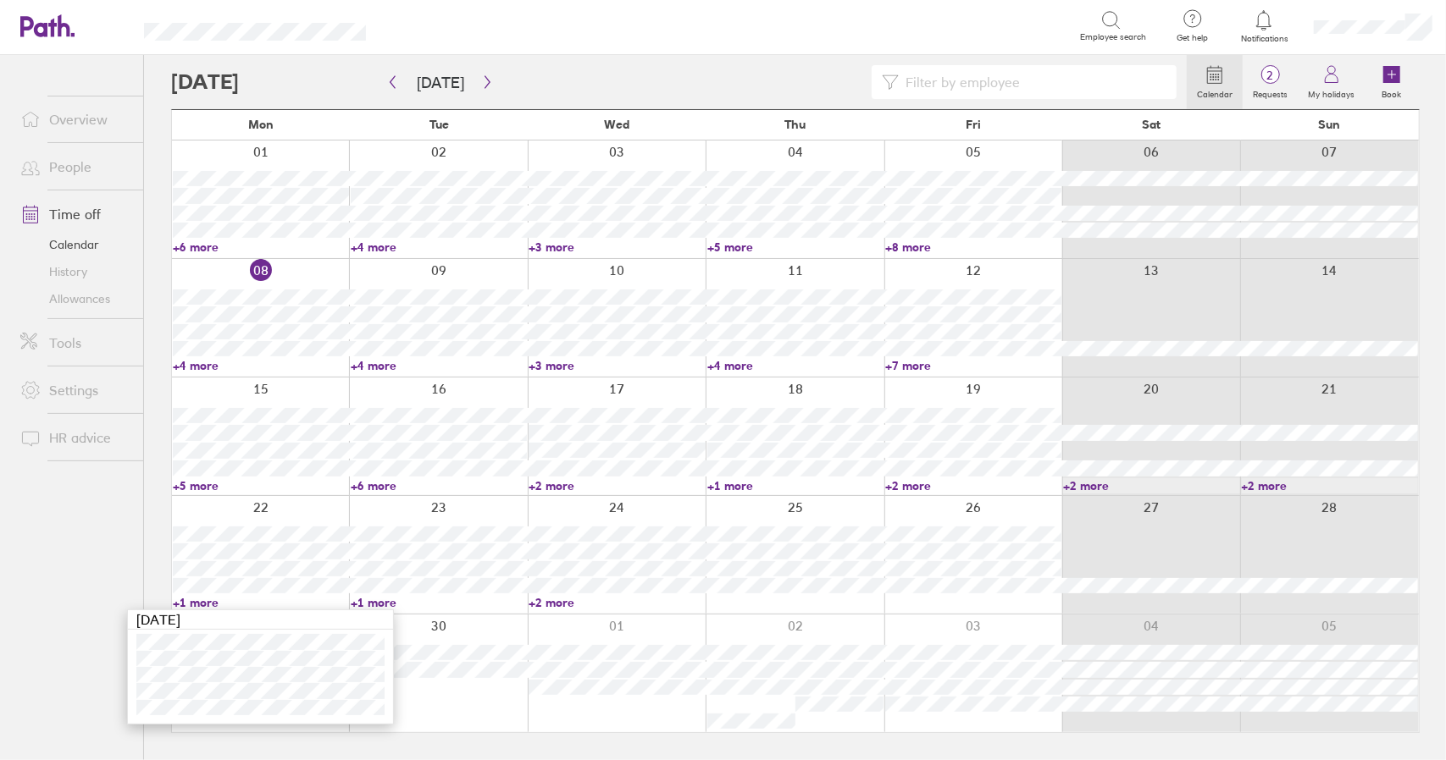
click at [205, 600] on link "+1 more" at bounding box center [261, 602] width 176 height 15
click at [193, 242] on link "+6 more" at bounding box center [261, 247] width 176 height 15
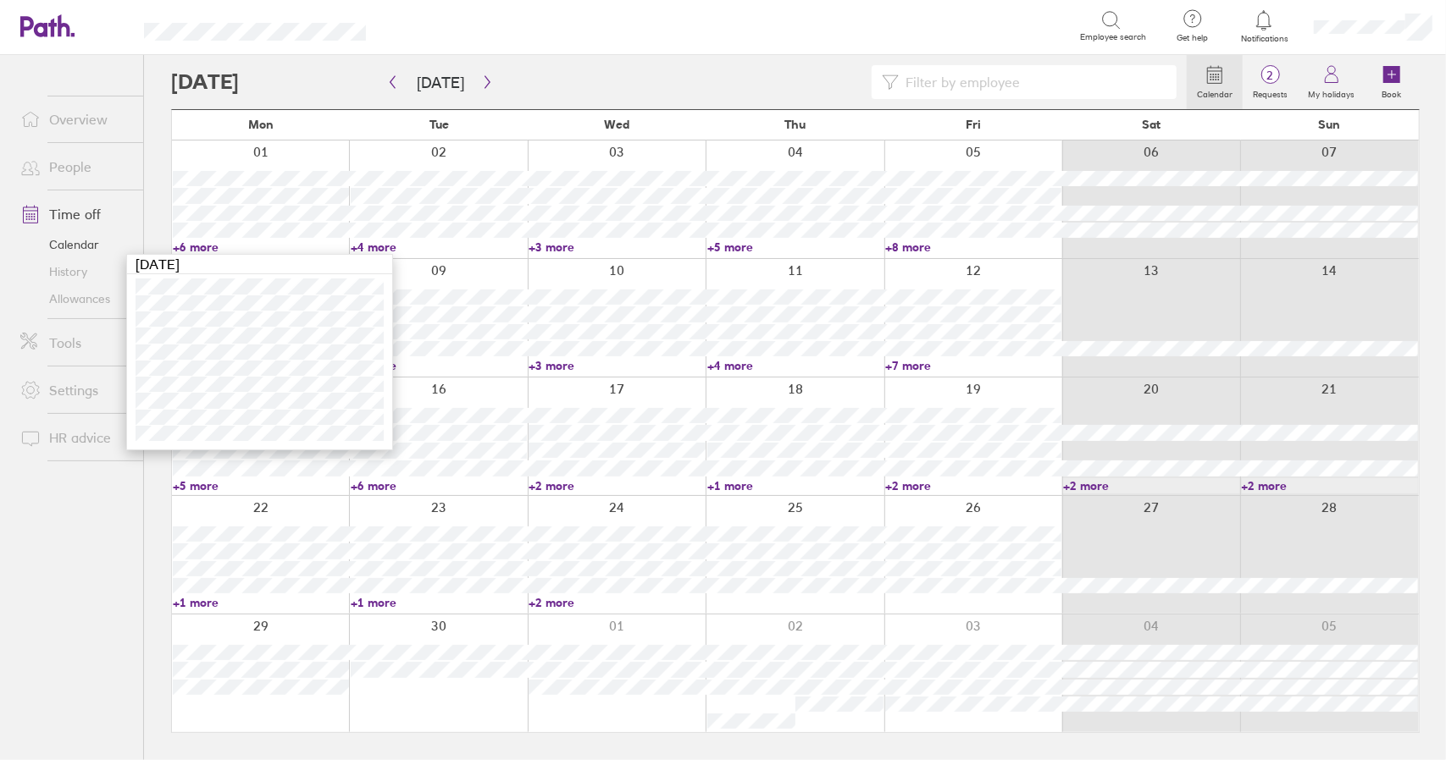
click at [193, 242] on link "+6 more" at bounding box center [261, 247] width 176 height 15
click at [378, 250] on link "+4 more" at bounding box center [439, 247] width 176 height 15
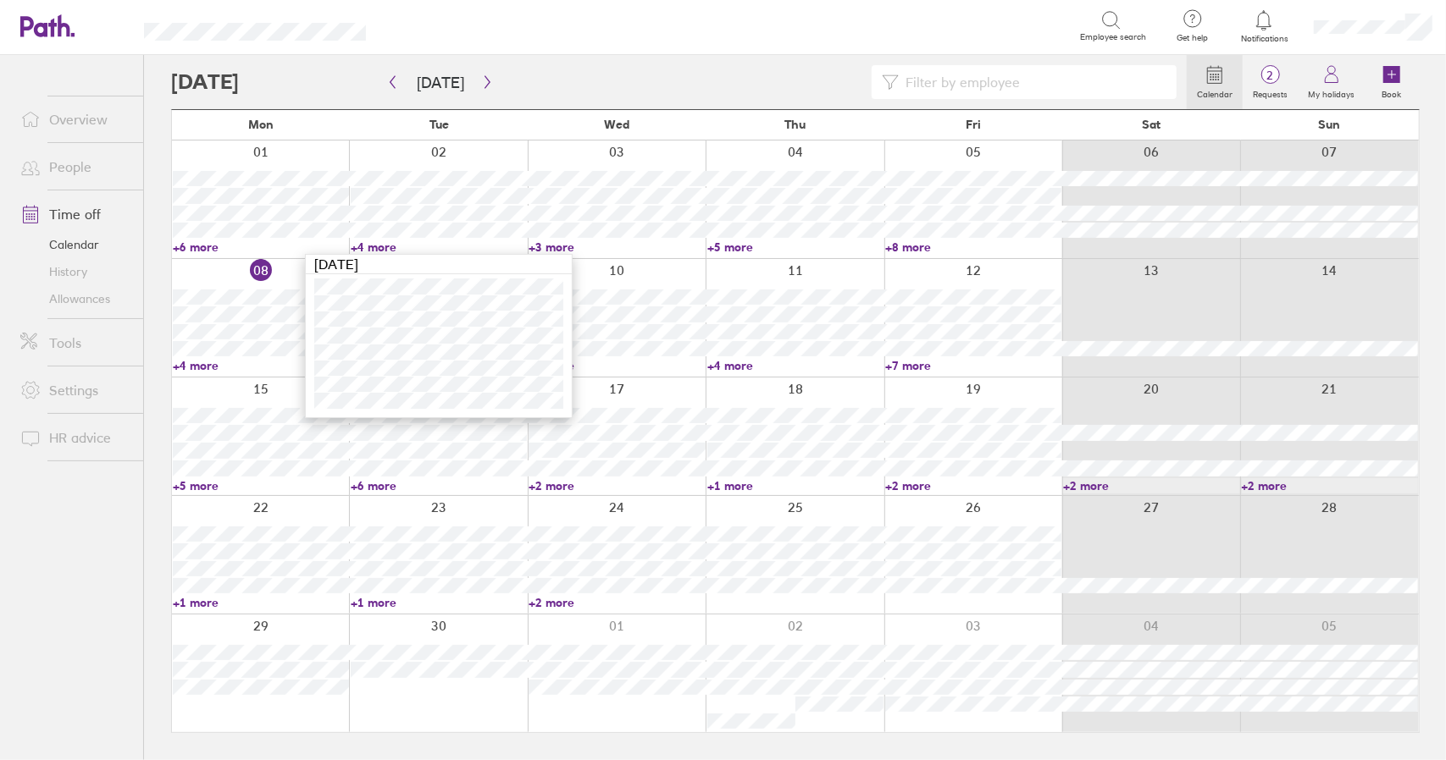
click at [376, 249] on link "+4 more" at bounding box center [439, 247] width 176 height 15
click at [552, 250] on link "+3 more" at bounding box center [616, 247] width 176 height 15
click at [553, 245] on link "+3 more" at bounding box center [616, 247] width 176 height 15
click at [982, 80] on input at bounding box center [1033, 82] width 268 height 32
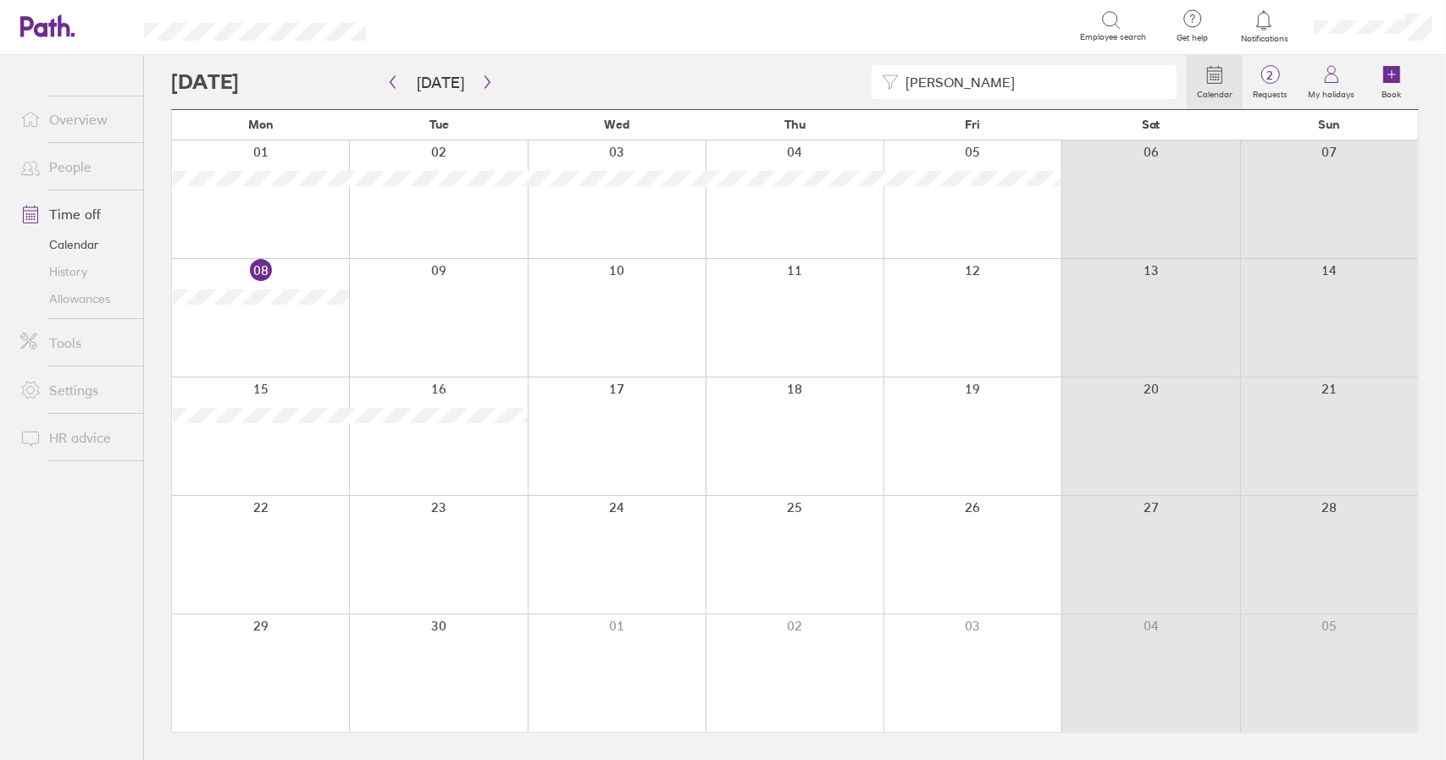
type input "frank"
drag, startPoint x: 875, startPoint y: 78, endPoint x: 789, endPoint y: 77, distance: 85.5
click at [808, 77] on div "frank" at bounding box center [678, 82] width 1015 height 34
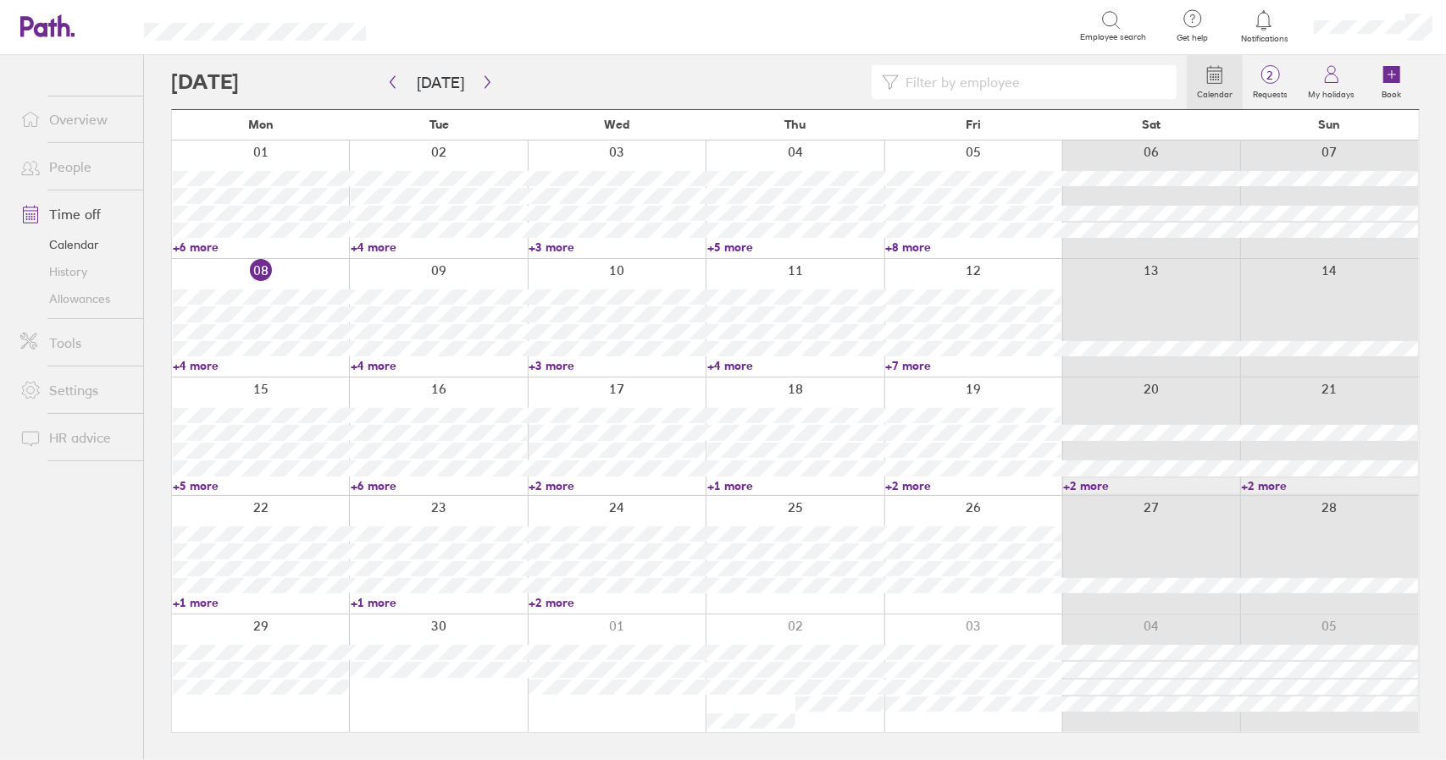
click at [94, 215] on link "Time off" at bounding box center [75, 214] width 136 height 34
